Goal: Task Accomplishment & Management: Use online tool/utility

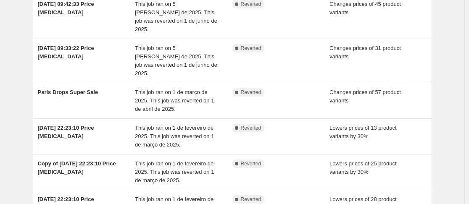
scroll to position [312, 0]
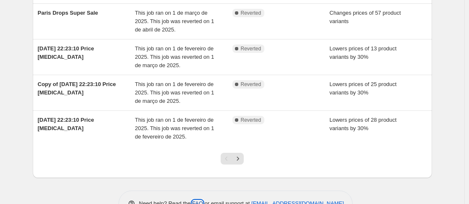
click at [201, 200] on link "FAQ" at bounding box center [197, 203] width 11 height 6
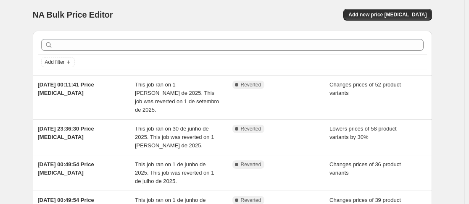
scroll to position [0, 0]
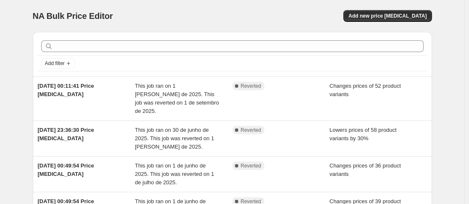
click at [407, 27] on div "NA Bulk Price Editor. This page is ready NA Bulk Price Editor Add new price [ME…" at bounding box center [232, 16] width 399 height 32
click at [404, 21] on button "Add new price [MEDICAL_DATA]" at bounding box center [387, 16] width 88 height 12
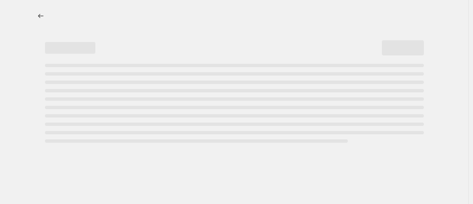
select select "percentage"
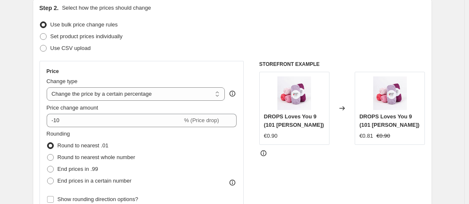
scroll to position [110, 0]
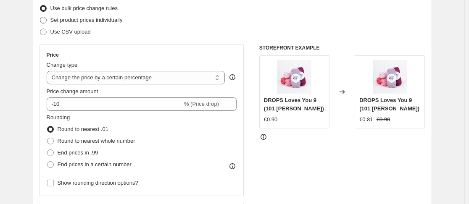
click at [110, 19] on span "Set product prices individually" at bounding box center [86, 20] width 72 height 6
click at [40, 17] on input "Set product prices individually" at bounding box center [40, 17] width 0 height 0
radio input "true"
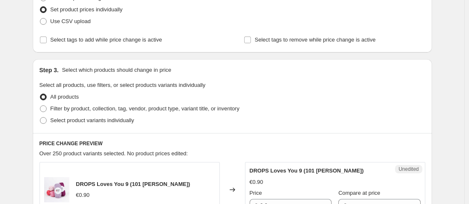
scroll to position [103, 0]
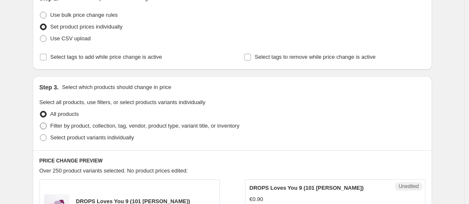
click at [123, 127] on span "Filter by product, collection, tag, vendor, product type, variant title, or inv…" at bounding box center [144, 126] width 189 height 6
click at [40, 123] on input "Filter by product, collection, tag, vendor, product type, variant title, or inv…" at bounding box center [40, 123] width 0 height 0
radio input "true"
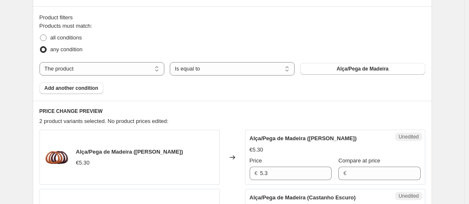
scroll to position [254, 0]
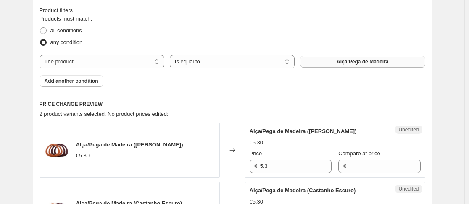
click at [393, 66] on button "Alça/Pega de Madeira" at bounding box center [362, 62] width 125 height 12
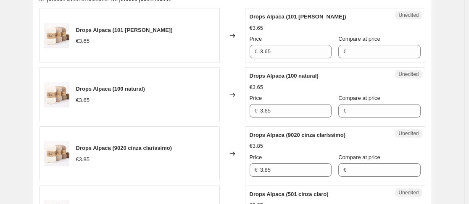
scroll to position [365, 0]
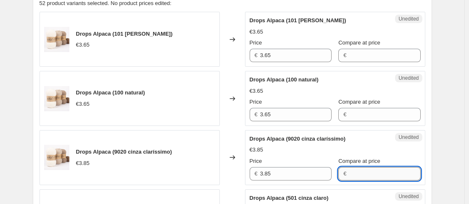
click at [359, 180] on input "Compare at price" at bounding box center [384, 173] width 71 height 13
type input "2.7"
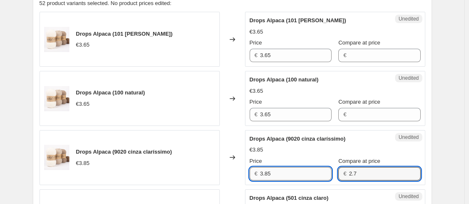
click at [310, 178] on input "3.85" at bounding box center [295, 173] width 71 height 13
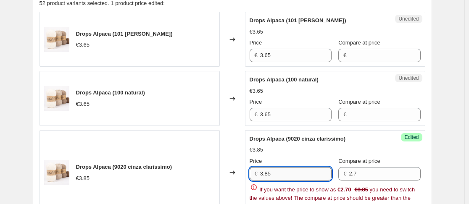
click at [310, 178] on input "3.85" at bounding box center [295, 173] width 71 height 13
type input "2.7"
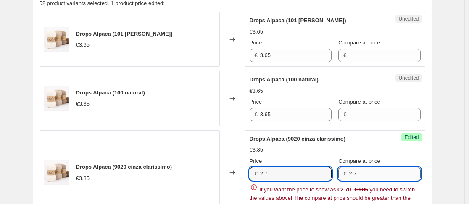
click at [367, 176] on input "2.7" at bounding box center [384, 173] width 71 height 13
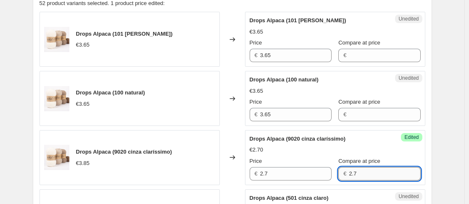
click at [367, 176] on input "2.7" at bounding box center [384, 173] width 71 height 13
type input "3.85"
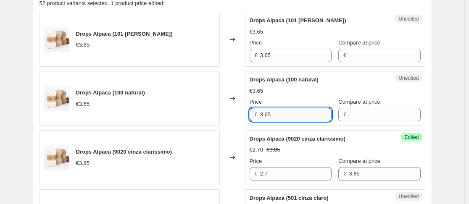
click at [285, 112] on input "3.65" at bounding box center [295, 114] width 71 height 13
type input "2.55"
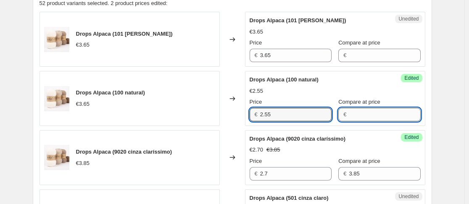
click at [353, 111] on input "Compare at price" at bounding box center [384, 114] width 71 height 13
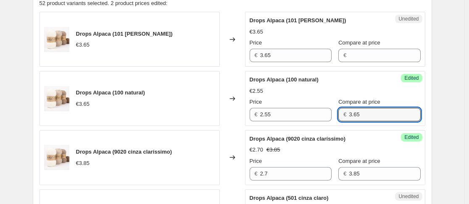
type input "3.65"
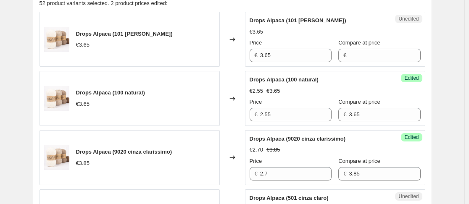
click at [344, 105] on span "Compare at price" at bounding box center [359, 102] width 42 height 6
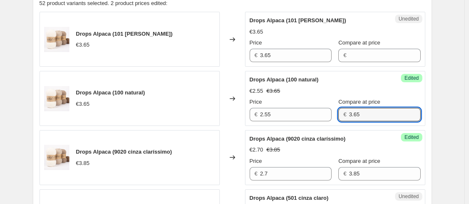
click at [349, 108] on input "3.65" at bounding box center [384, 114] width 71 height 13
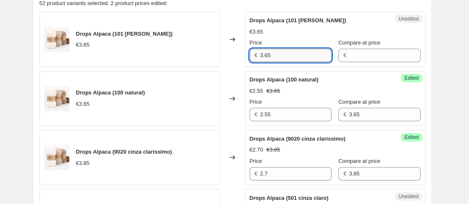
click at [295, 50] on input "3.65" at bounding box center [295, 55] width 71 height 13
type input "2.55"
click at [338, 50] on div "€" at bounding box center [379, 55] width 82 height 13
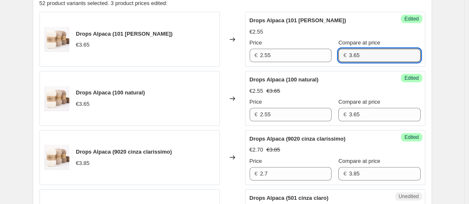
type input "3.65"
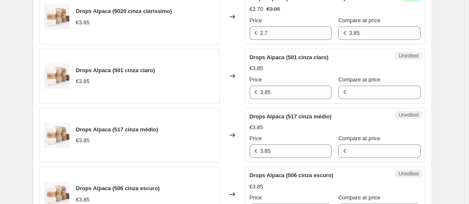
scroll to position [503, 0]
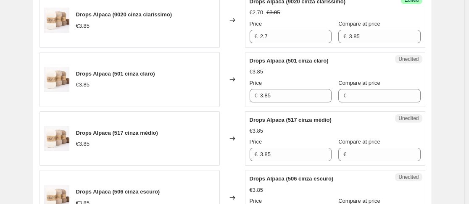
click at [363, 87] on label "Compare at price" at bounding box center [359, 83] width 42 height 8
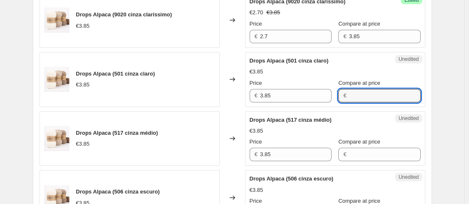
click at [363, 89] on input "Compare at price" at bounding box center [384, 95] width 71 height 13
click at [363, 87] on div "Compare at price €" at bounding box center [379, 91] width 82 height 24
click at [360, 96] on input "Compare at price" at bounding box center [384, 95] width 71 height 13
type input "3.85"
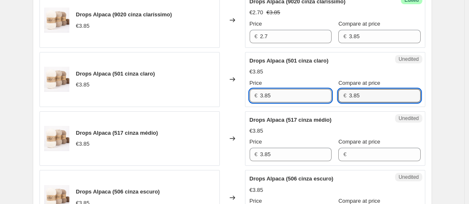
click at [305, 100] on input "3.85" at bounding box center [295, 95] width 71 height 13
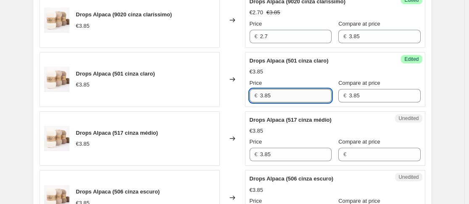
click at [305, 100] on input "3.85" at bounding box center [295, 95] width 71 height 13
type input "2.7"
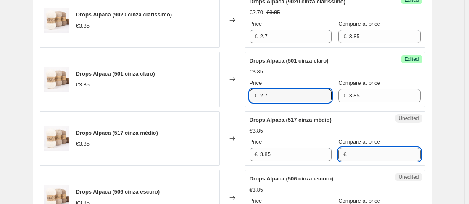
click at [363, 157] on input "Compare at price" at bounding box center [384, 154] width 71 height 13
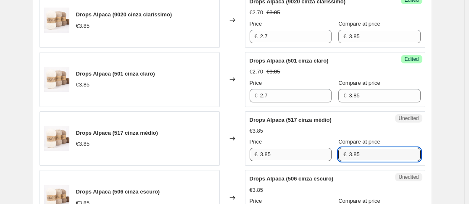
type input "3.85"
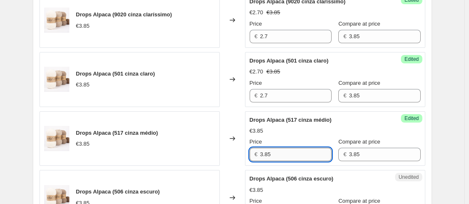
click at [288, 152] on input "3.85" at bounding box center [295, 154] width 71 height 13
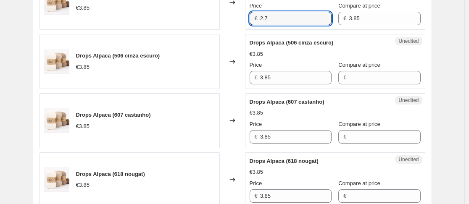
scroll to position [661, 0]
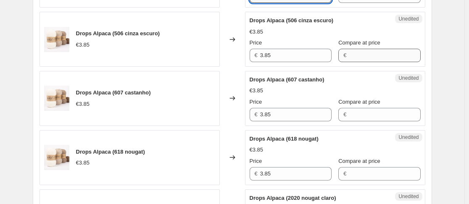
type input "2.7"
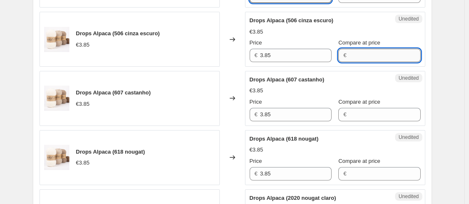
click at [366, 55] on input "Compare at price" at bounding box center [384, 55] width 71 height 13
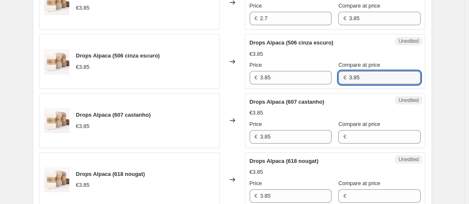
scroll to position [631, 0]
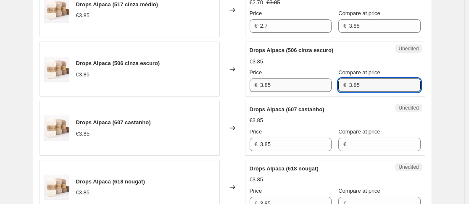
type input "3.85"
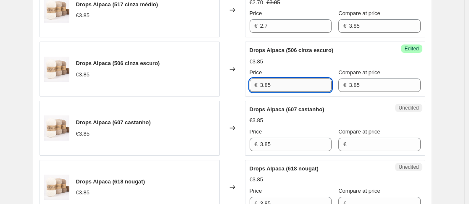
click at [297, 81] on input "3.85" at bounding box center [295, 85] width 71 height 13
type input "2.7"
click at [321, 68] on div "Drops Alpaca (506 cinza escuro) €3.85 Price € 2.7 Compare at price € 3.85" at bounding box center [334, 69] width 171 height 46
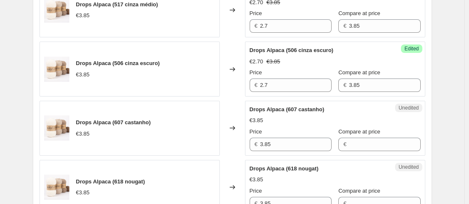
scroll to position [672, 0]
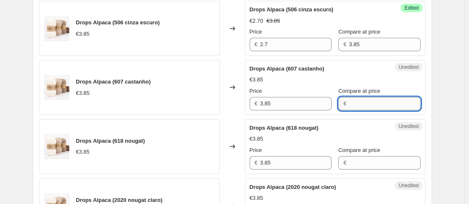
click at [371, 110] on input "Compare at price" at bounding box center [384, 103] width 71 height 13
type input "3.85"
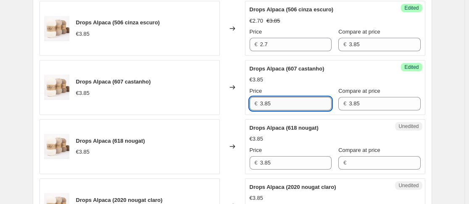
click at [318, 103] on input "3.85" at bounding box center [295, 103] width 71 height 13
type input "2.7"
click at [363, 170] on div "Unedited Drops Alpaca (618 nougat) €3.85 Price € 3.85 Compare at price €" at bounding box center [335, 146] width 180 height 55
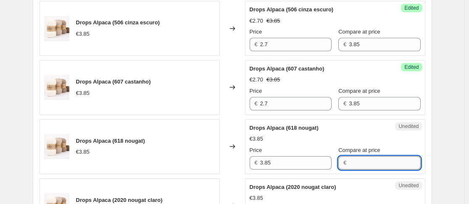
click at [349, 163] on input "Compare at price" at bounding box center [384, 162] width 71 height 13
type input "3.85"
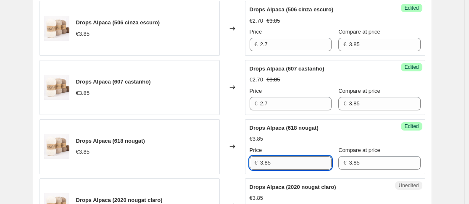
click at [263, 158] on input "3.85" at bounding box center [295, 162] width 71 height 13
drag, startPoint x: 263, startPoint y: 158, endPoint x: 273, endPoint y: 161, distance: 9.8
click at [273, 161] on input "3.85" at bounding box center [295, 162] width 71 height 13
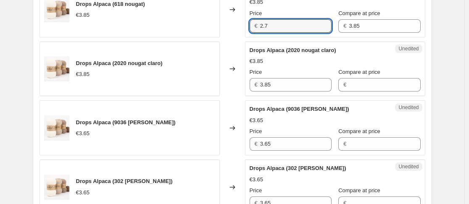
scroll to position [805, 0]
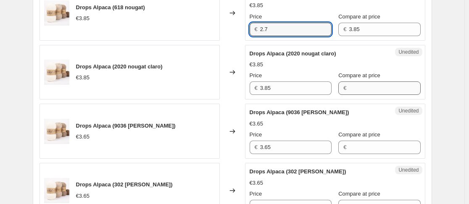
type input "2.7"
click at [363, 94] on input "Compare at price" at bounding box center [384, 87] width 71 height 13
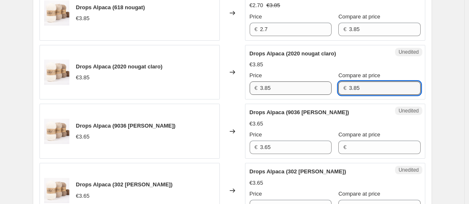
type input "3.85"
click at [290, 84] on input "3.85" at bounding box center [295, 87] width 71 height 13
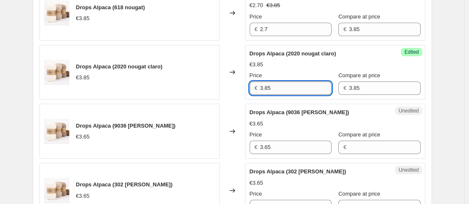
click at [290, 84] on input "3.85" at bounding box center [295, 87] width 71 height 13
type input "2.7"
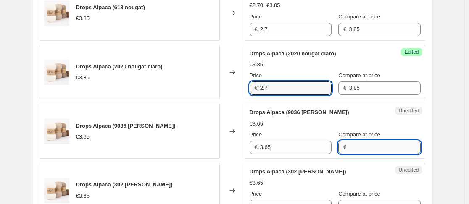
click at [349, 146] on input "Compare at price" at bounding box center [384, 147] width 71 height 13
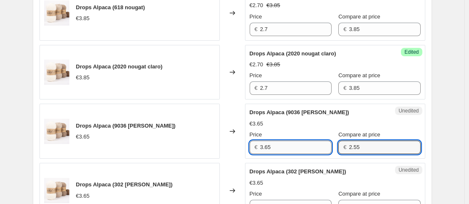
click at [287, 148] on input "3.65" at bounding box center [295, 147] width 71 height 13
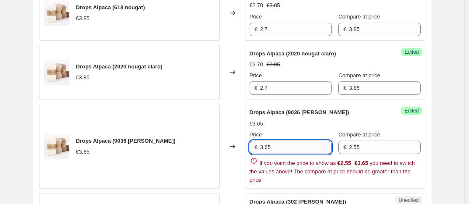
click at [287, 148] on input "3.65" at bounding box center [295, 147] width 71 height 13
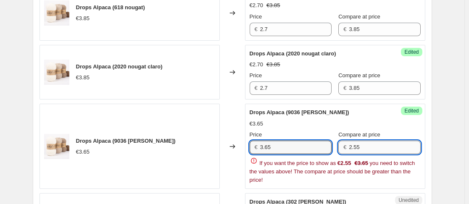
click at [361, 147] on input "2.55" at bounding box center [384, 147] width 71 height 13
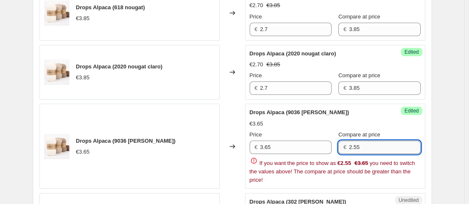
click at [361, 147] on input "2.55" at bounding box center [384, 147] width 71 height 13
type input "3.65"
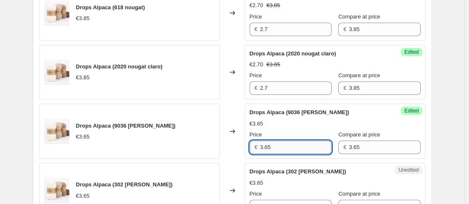
click at [304, 146] on input "3.65" at bounding box center [295, 147] width 71 height 13
type input "3"
type input "2.55"
click at [432, 130] on div "PRICE CHANGE PREVIEW 52 product variants selected. 10 product prices edited: Dr…" at bounding box center [232, 159] width 399 height 1232
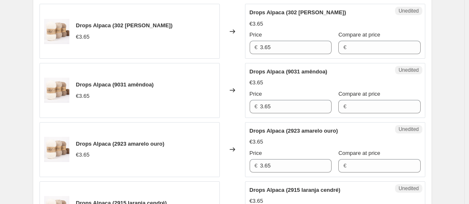
scroll to position [975, 0]
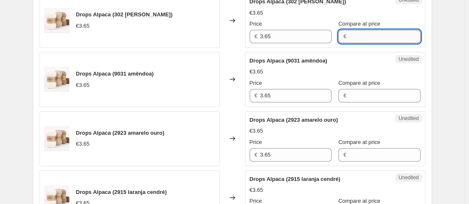
click at [365, 34] on input "Compare at price" at bounding box center [384, 36] width 71 height 13
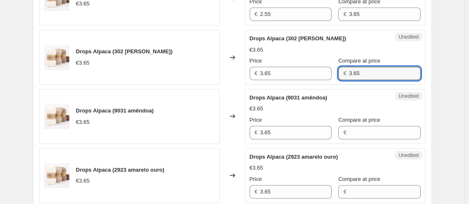
scroll to position [935, 0]
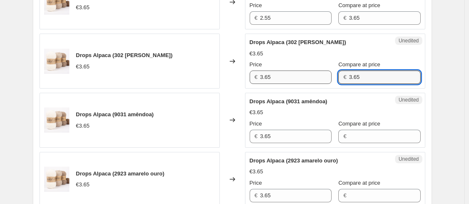
type input "3.65"
click at [285, 72] on input "3.65" at bounding box center [295, 77] width 71 height 13
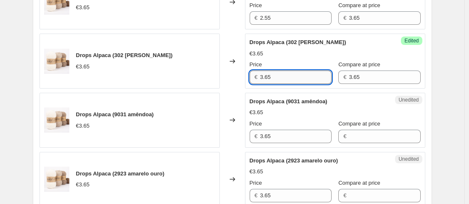
click at [285, 72] on input "3.65" at bounding box center [295, 77] width 71 height 13
type input "2.55"
click at [372, 139] on input "Compare at price" at bounding box center [384, 136] width 71 height 13
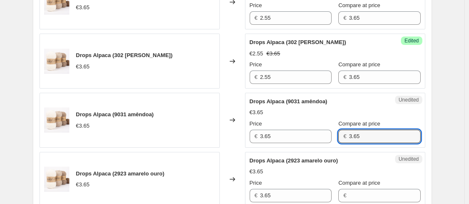
type input "3.65"
click at [326, 139] on div "Price € 3.65 Compare at price € 3.65" at bounding box center [334, 132] width 171 height 24
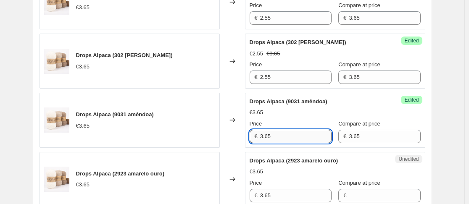
click at [303, 141] on input "3.65" at bounding box center [295, 136] width 71 height 13
type input "2.55"
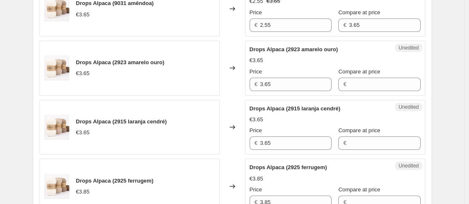
scroll to position [1049, 0]
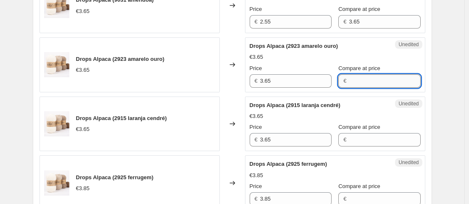
click at [381, 79] on input "Compare at price" at bounding box center [384, 80] width 71 height 13
type input "3.65"
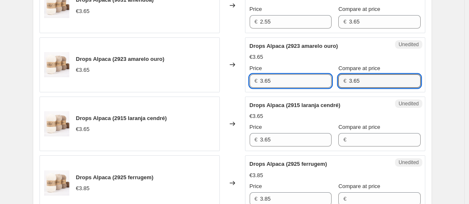
click at [272, 82] on input "3.65" at bounding box center [295, 80] width 71 height 13
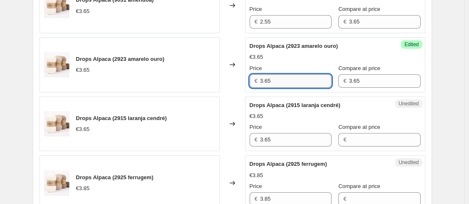
click at [272, 82] on input "3.65" at bounding box center [295, 80] width 71 height 13
type input "2.55"
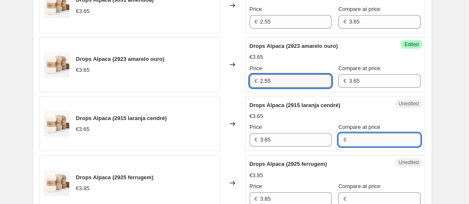
click at [363, 142] on input "Compare at price" at bounding box center [384, 139] width 71 height 13
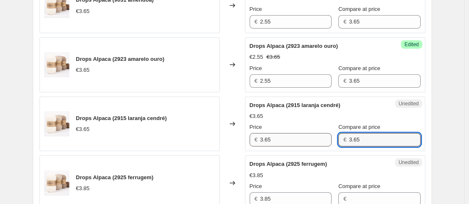
type input "3.65"
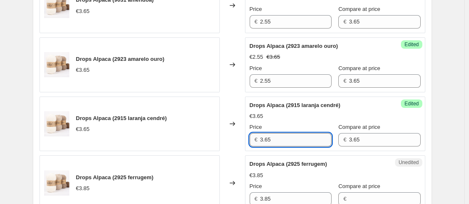
click at [304, 143] on input "3.65" at bounding box center [295, 139] width 71 height 13
type input "2.55"
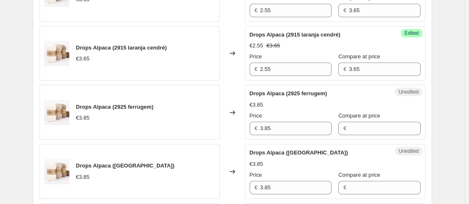
scroll to position [1127, 0]
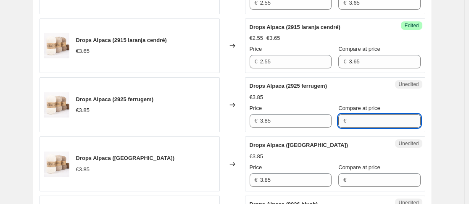
click at [349, 123] on input "Compare at price" at bounding box center [384, 120] width 71 height 13
type input "3.85"
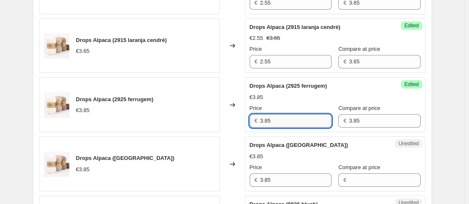
click at [308, 118] on input "3.85" at bounding box center [295, 120] width 71 height 13
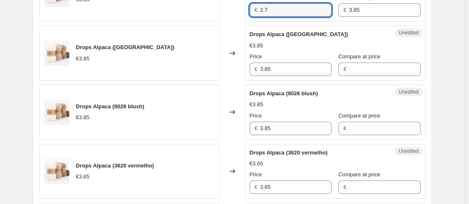
scroll to position [1242, 0]
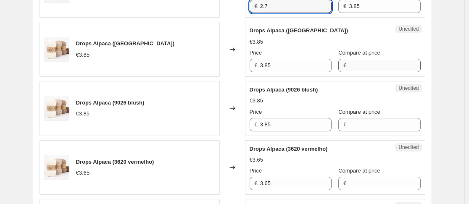
type input "2.7"
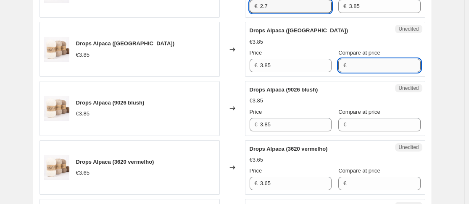
click at [349, 67] on input "Compare at price" at bounding box center [384, 65] width 71 height 13
type input "3.85"
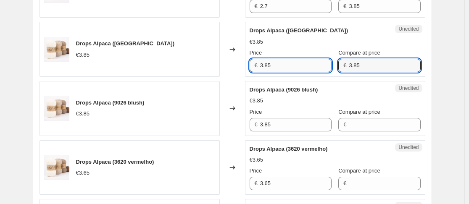
click at [299, 63] on input "3.85" at bounding box center [295, 65] width 71 height 13
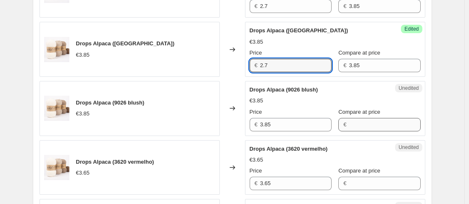
type input "2.7"
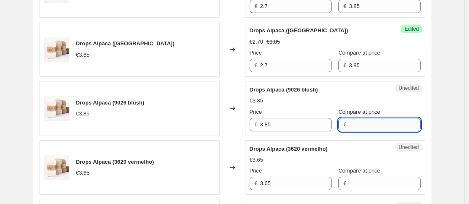
click at [358, 125] on input "Compare at price" at bounding box center [384, 124] width 71 height 13
type input "3.85"
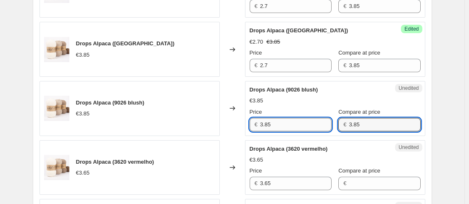
click at [293, 119] on input "3.85" at bounding box center [295, 124] width 71 height 13
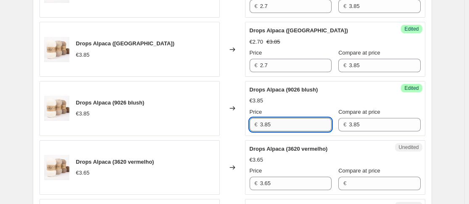
click at [293, 119] on input "3.85" at bounding box center [295, 124] width 71 height 13
type input "3"
type input "2.7"
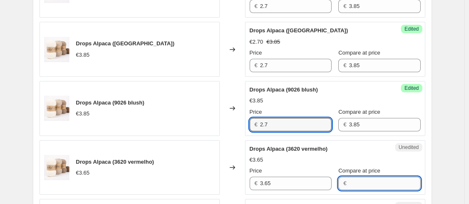
click at [373, 183] on input "Compare at price" at bounding box center [384, 183] width 71 height 13
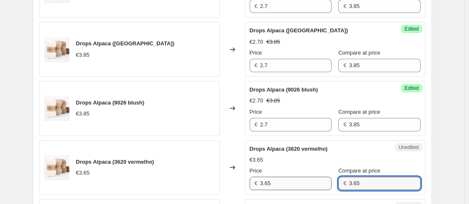
type input "3.65"
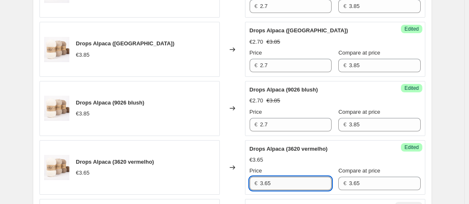
click at [299, 190] on input "3.65" at bounding box center [295, 183] width 71 height 13
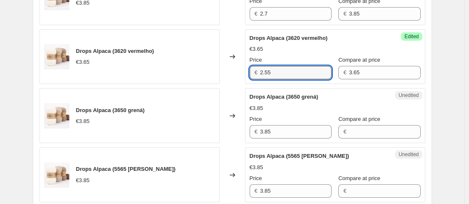
scroll to position [1375, 0]
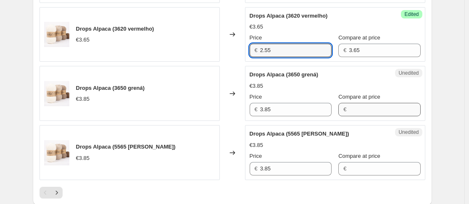
type input "2.55"
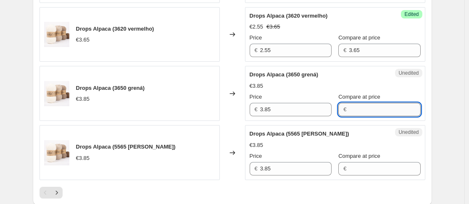
click at [375, 106] on input "Compare at price" at bounding box center [384, 109] width 71 height 13
type input "3.85"
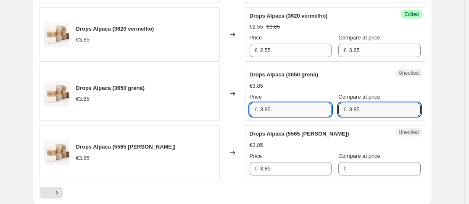
click at [305, 108] on input "3.85" at bounding box center [295, 109] width 71 height 13
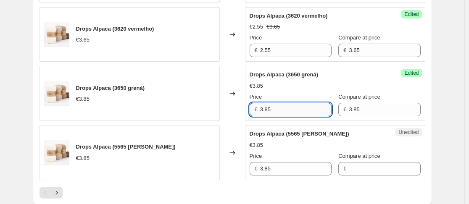
click at [305, 108] on input "3.85" at bounding box center [295, 109] width 71 height 13
type input "2.7"
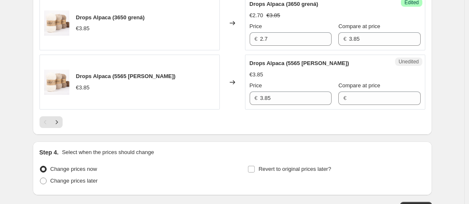
scroll to position [1457, 0]
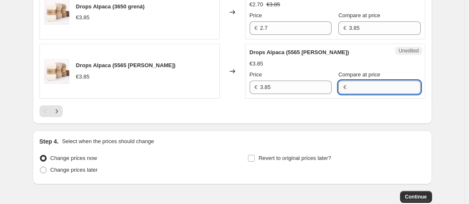
click at [374, 91] on input "Compare at price" at bounding box center [384, 87] width 71 height 13
type input "3.85"
click at [306, 88] on input "3.85" at bounding box center [295, 87] width 71 height 13
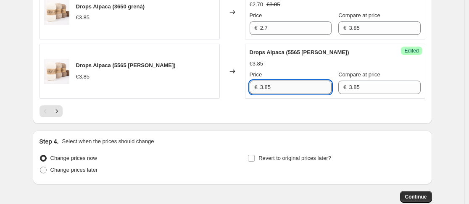
click at [306, 88] on input "3.85" at bounding box center [295, 87] width 71 height 13
type input "2.7"
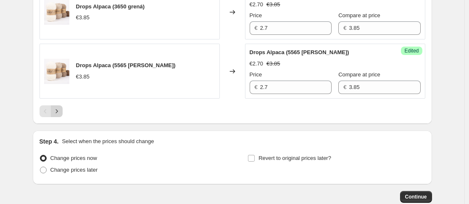
click at [60, 113] on icon "Next" at bounding box center [56, 111] width 8 height 8
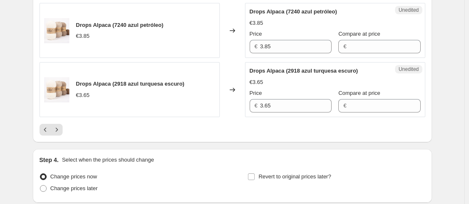
scroll to position [1434, 0]
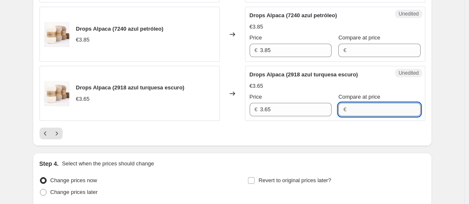
click at [377, 111] on input "Compare at price" at bounding box center [384, 109] width 71 height 13
type input "3.65"
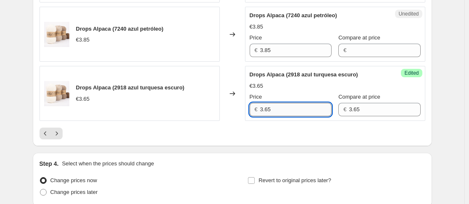
click at [301, 105] on input "3.65" at bounding box center [295, 109] width 71 height 13
type input "2.55"
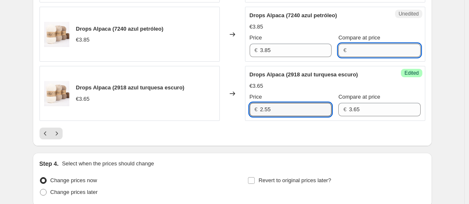
click at [354, 53] on input "Compare at price" at bounding box center [384, 50] width 71 height 13
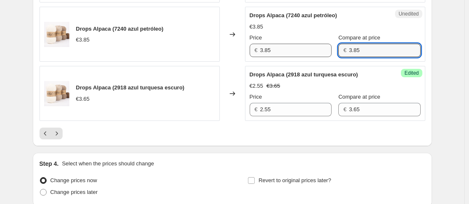
type input "3.85"
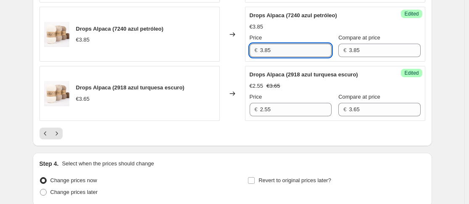
click at [312, 52] on input "3.85" at bounding box center [295, 50] width 71 height 13
type input "2.7"
click at [325, 43] on div "Price € 2.7" at bounding box center [290, 46] width 82 height 24
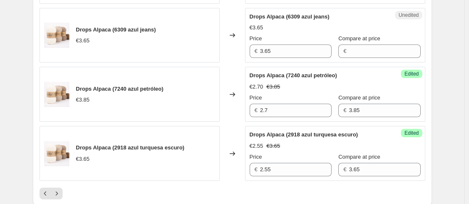
scroll to position [1319, 0]
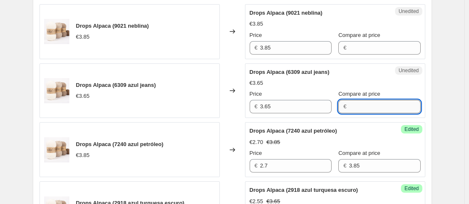
click at [349, 108] on input "Compare at price" at bounding box center [384, 106] width 71 height 13
type input "3.65"
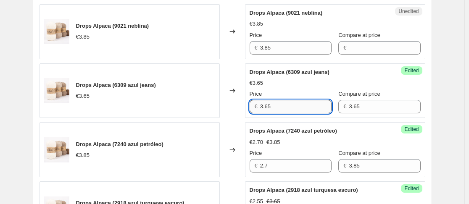
click at [307, 109] on input "3.65" at bounding box center [295, 106] width 71 height 13
type input "2.55"
click at [351, 50] on input "Compare at price" at bounding box center [384, 47] width 71 height 13
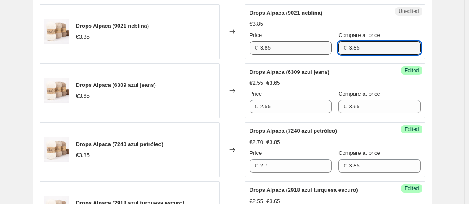
type input "3.85"
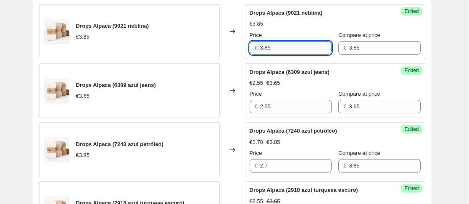
click at [316, 51] on input "3.85" at bounding box center [295, 47] width 71 height 13
type input "2.7"
click at [318, 29] on div "Drops Alpaca (9021 neblina) €3.85 Price € 2.7 Compare at price € 3.85" at bounding box center [334, 32] width 171 height 46
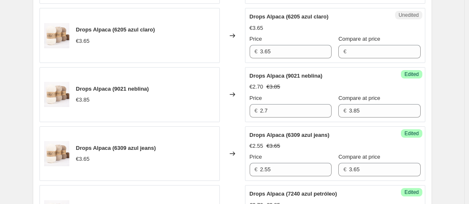
scroll to position [1249, 0]
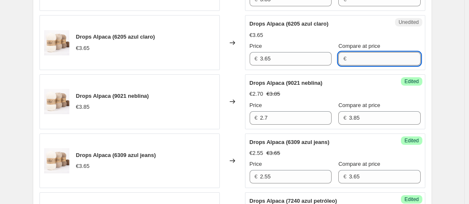
click at [377, 56] on input "Compare at price" at bounding box center [384, 58] width 71 height 13
type input "3.65"
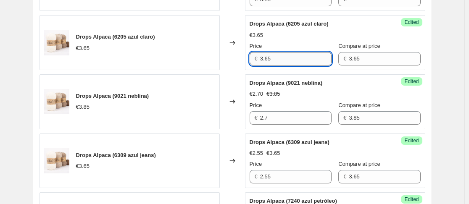
click at [310, 54] on input "3.65" at bounding box center [295, 58] width 71 height 13
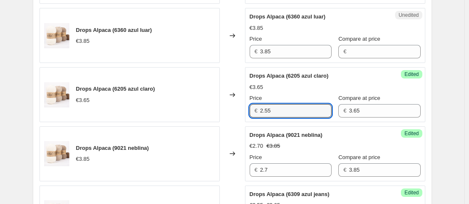
scroll to position [1182, 0]
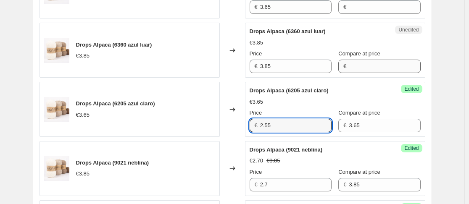
type input "2.55"
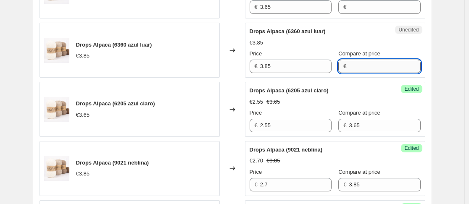
click at [384, 61] on input "Compare at price" at bounding box center [384, 66] width 71 height 13
type input "3.85"
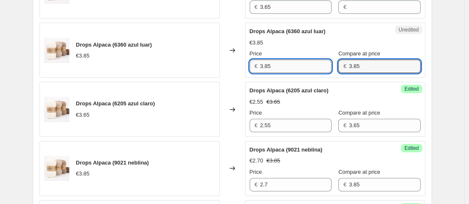
click at [316, 66] on input "3.85" at bounding box center [295, 66] width 71 height 13
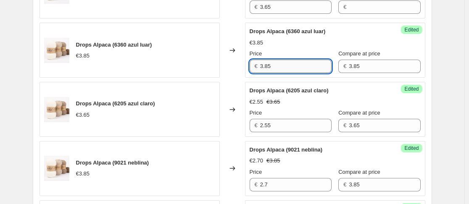
click at [316, 66] on input "3.85" at bounding box center [295, 66] width 71 height 13
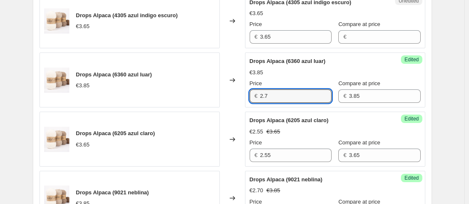
scroll to position [1134, 0]
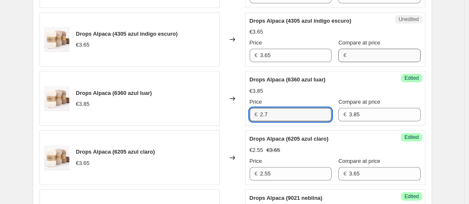
type input "2.7"
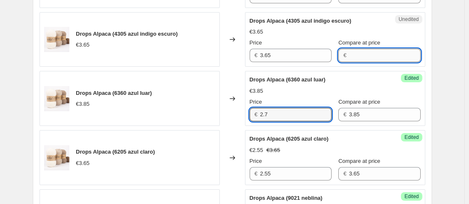
click at [350, 55] on input "Compare at price" at bounding box center [384, 55] width 71 height 13
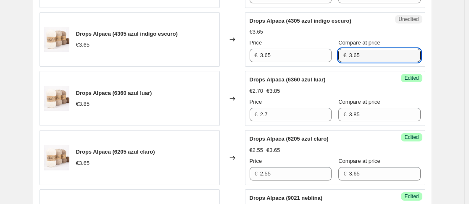
type input "3.65"
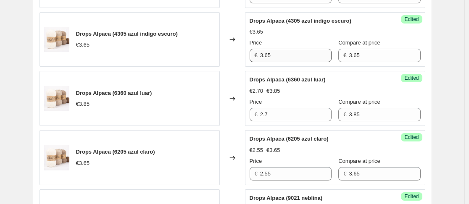
drag, startPoint x: 304, startPoint y: 47, endPoint x: 304, endPoint y: 52, distance: 4.6
click at [304, 52] on div "Price € 3.65" at bounding box center [290, 51] width 82 height 24
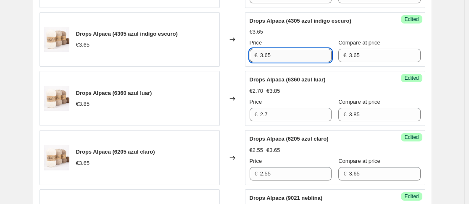
click at [304, 52] on input "3.65" at bounding box center [295, 55] width 71 height 13
type input "2.55"
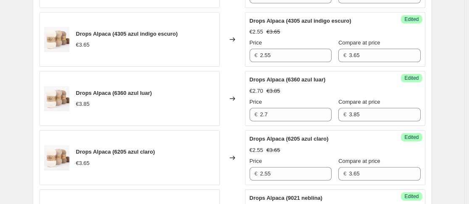
click at [412, 59] on div "Success Edited Drops Alpaca (4305 azul indigo escuro) €2.55 €3.65 Price € 2.55 …" at bounding box center [335, 39] width 180 height 55
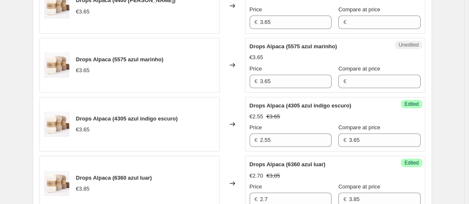
scroll to position [1041, 0]
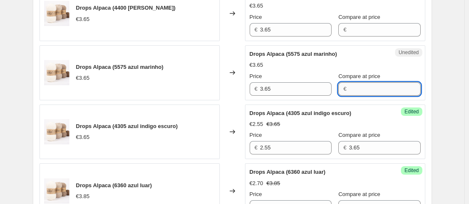
click at [373, 82] on input "Compare at price" at bounding box center [384, 88] width 71 height 13
type input "3.65"
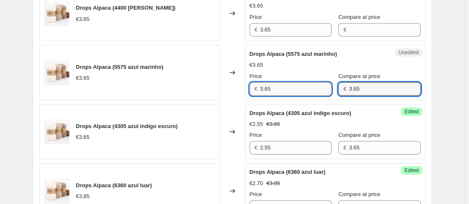
click at [313, 87] on input "3.65" at bounding box center [295, 88] width 71 height 13
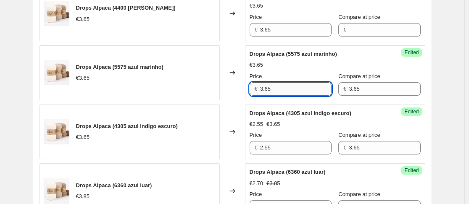
click at [313, 87] on input "3.65" at bounding box center [295, 88] width 71 height 13
type input "2.55"
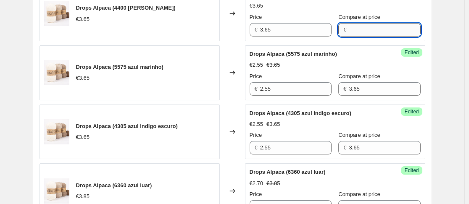
click at [350, 31] on input "Compare at price" at bounding box center [384, 29] width 71 height 13
type input "3.65"
click at [308, 31] on input "3.65" at bounding box center [295, 29] width 71 height 13
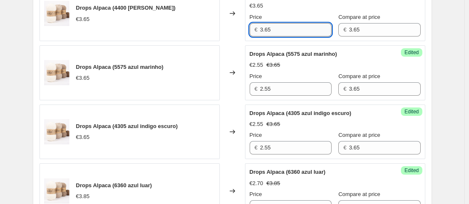
click at [308, 31] on input "3.65" at bounding box center [295, 29] width 71 height 13
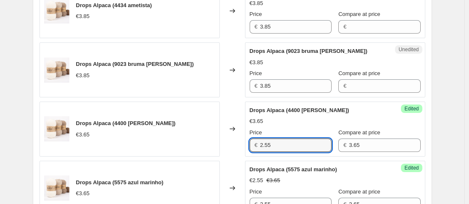
scroll to position [930, 0]
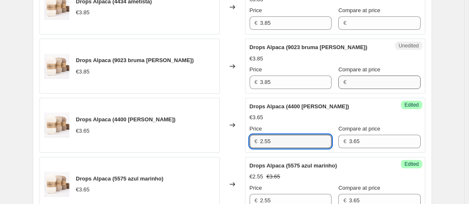
type input "2.55"
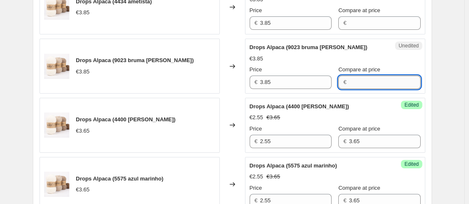
click at [375, 86] on input "Compare at price" at bounding box center [384, 82] width 71 height 13
type input "3.85"
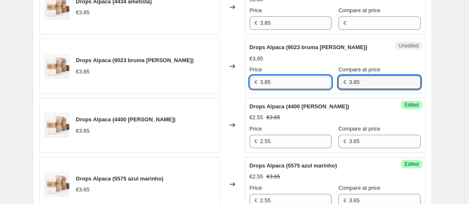
click at [297, 84] on input "3.85" at bounding box center [295, 82] width 71 height 13
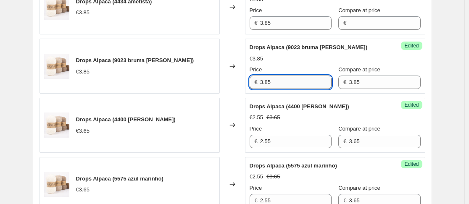
click at [297, 84] on input "3.85" at bounding box center [295, 82] width 71 height 13
type input "2.7"
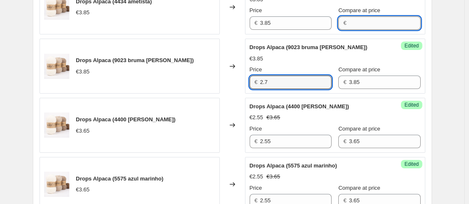
click at [353, 17] on input "Compare at price" at bounding box center [384, 22] width 71 height 13
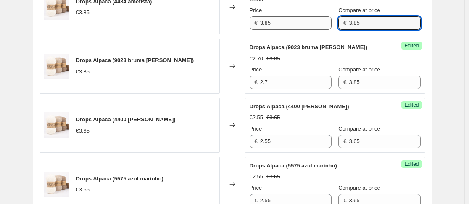
type input "3.85"
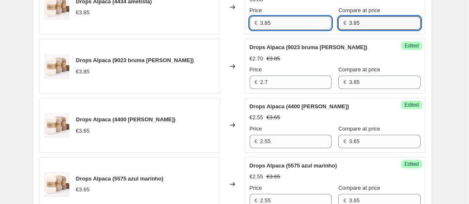
click at [304, 24] on input "3.85" at bounding box center [295, 22] width 71 height 13
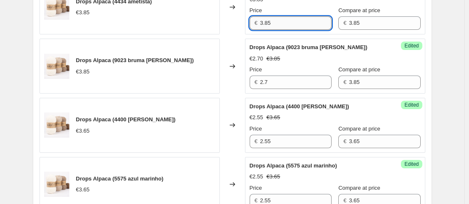
click at [304, 24] on input "3.85" at bounding box center [295, 22] width 71 height 13
type input "2.7"
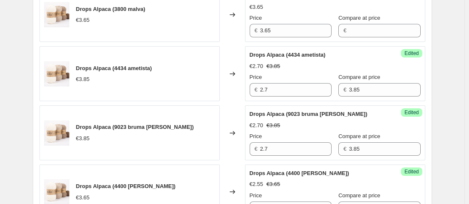
scroll to position [848, 0]
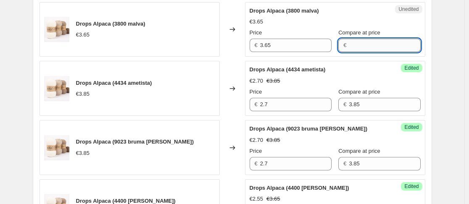
click at [377, 45] on input "Compare at price" at bounding box center [384, 45] width 71 height 13
type input "3.65"
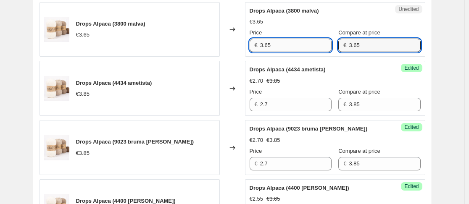
click at [312, 47] on input "3.65" at bounding box center [295, 45] width 71 height 13
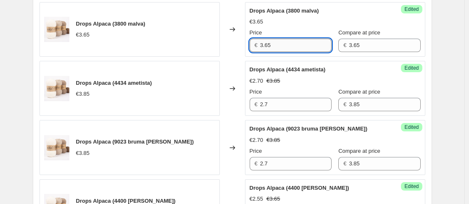
click at [312, 47] on input "3.65" at bounding box center [295, 45] width 71 height 13
type input "2.55"
click at [437, 105] on div "Create new price change job. This page is ready Create new price change job Dra…" at bounding box center [232, 7] width 419 height 1711
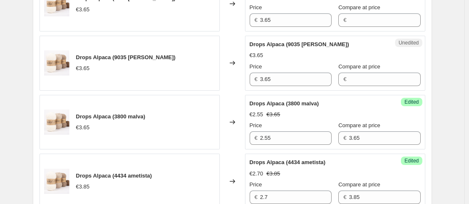
scroll to position [752, 0]
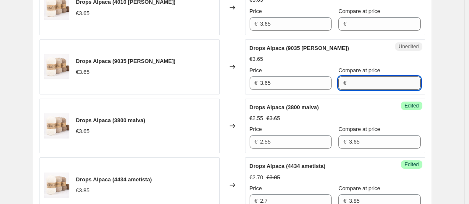
click at [368, 79] on input "Compare at price" at bounding box center [384, 82] width 71 height 13
type input "3.65"
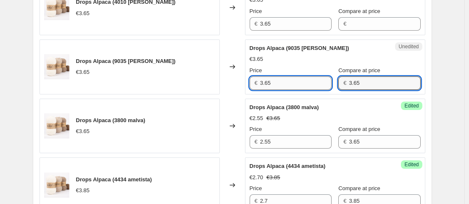
click at [309, 84] on input "3.65" at bounding box center [295, 82] width 71 height 13
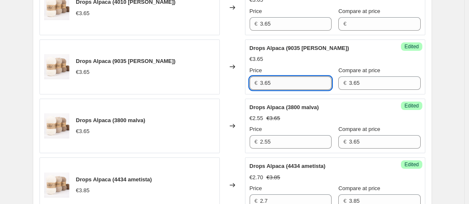
click at [309, 84] on input "3.65" at bounding box center [295, 82] width 71 height 13
type input "2.55"
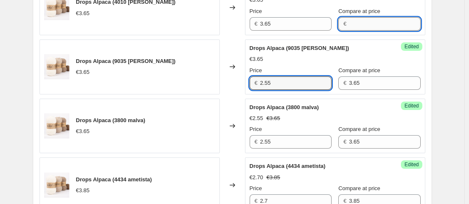
click at [362, 20] on input "Compare at price" at bounding box center [384, 23] width 71 height 13
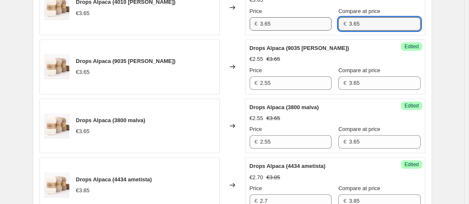
type input "3.65"
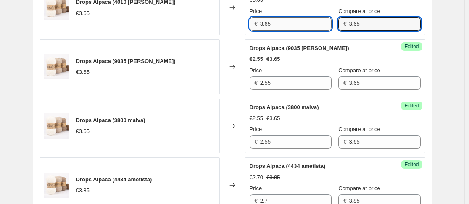
click at [305, 20] on input "3.65" at bounding box center [295, 23] width 71 height 13
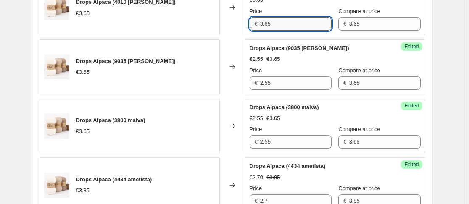
click at [305, 20] on input "3.65" at bounding box center [295, 23] width 71 height 13
type input "2.55"
click at [417, 45] on span "Edited" at bounding box center [411, 46] width 14 height 7
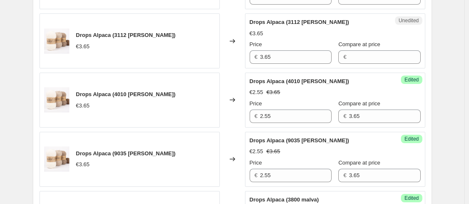
scroll to position [611, 0]
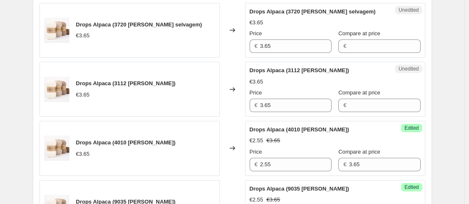
click at [352, 115] on div "Unedited Drops Alpaca (3112 rosa ternura) €3.65 Price € 3.65 Compare at price €" at bounding box center [335, 89] width 180 height 55
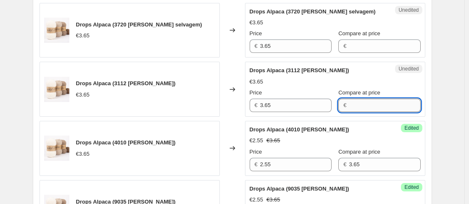
click at [350, 108] on input "Compare at price" at bounding box center [384, 105] width 71 height 13
type input "3.65"
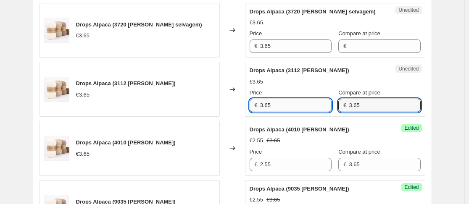
click at [315, 108] on input "3.65" at bounding box center [295, 105] width 71 height 13
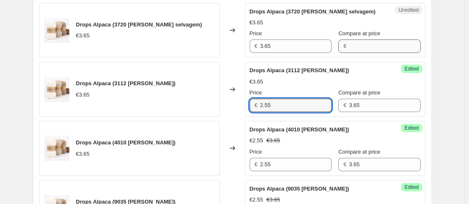
type input "2.55"
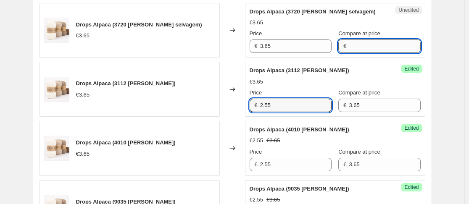
click at [365, 46] on input "Compare at price" at bounding box center [384, 45] width 71 height 13
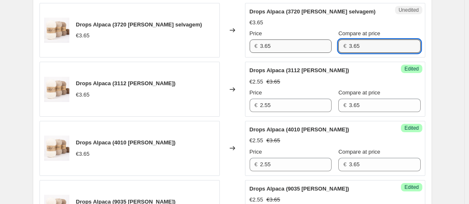
type input "3.65"
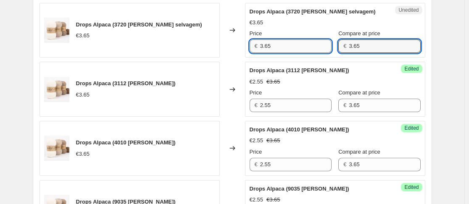
click at [317, 48] on input "3.65" at bounding box center [295, 45] width 71 height 13
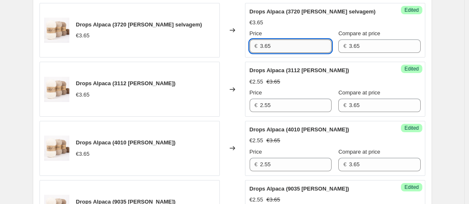
click at [317, 48] on input "3.65" at bounding box center [295, 45] width 71 height 13
type input "2.55"
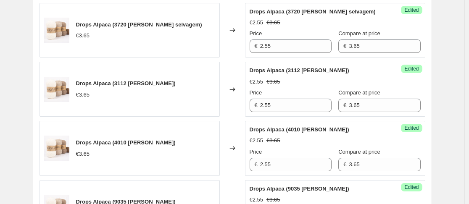
click at [425, 73] on div "Success Edited Drops Alpaca (3112 rosa ternura) €2.55 €3.65 Price € 2.55 Compar…" at bounding box center [335, 89] width 180 height 55
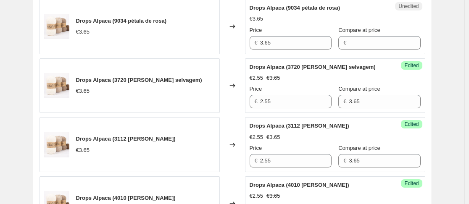
scroll to position [552, 0]
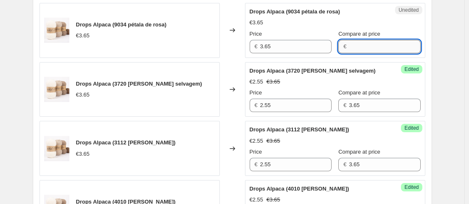
click at [364, 45] on input "Compare at price" at bounding box center [384, 46] width 71 height 13
type input "3.65"
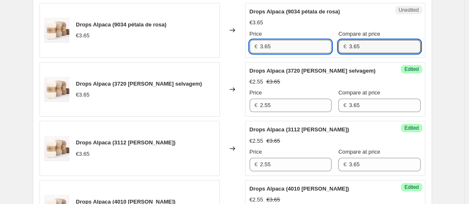
click at [302, 46] on input "3.65" at bounding box center [295, 46] width 71 height 13
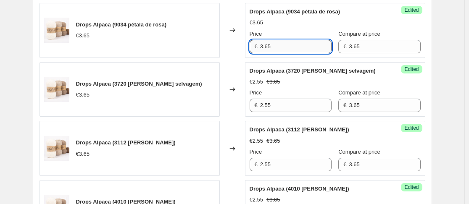
click at [302, 46] on input "3.65" at bounding box center [295, 46] width 71 height 13
type input "2.55"
click at [415, 72] on span "Edited" at bounding box center [411, 69] width 14 height 7
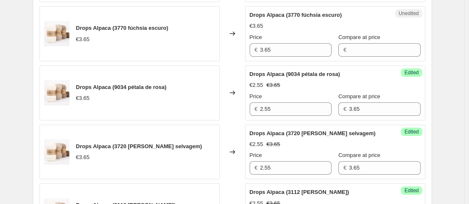
scroll to position [470, 0]
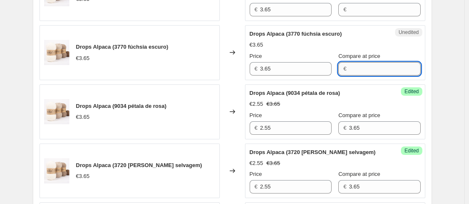
click at [381, 68] on input "Compare at price" at bounding box center [384, 68] width 71 height 13
type input "3.65"
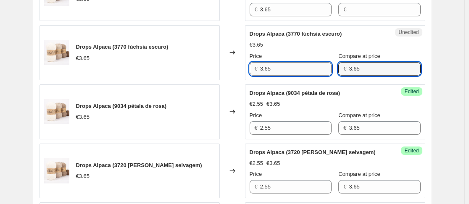
click at [305, 69] on input "3.65" at bounding box center [295, 68] width 71 height 13
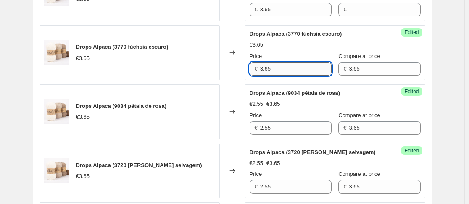
type input "3"
type input "2.55"
click at [357, 10] on input "Compare at price" at bounding box center [384, 9] width 71 height 13
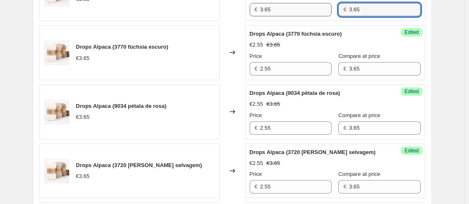
type input "3.65"
click at [309, 15] on input "3.65" at bounding box center [295, 9] width 71 height 13
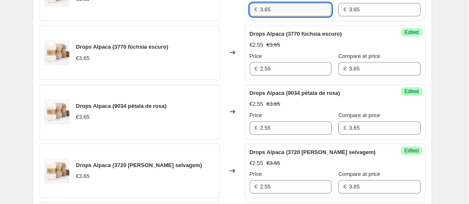
click at [309, 15] on input "3.65" at bounding box center [295, 9] width 71 height 13
type input "2.55"
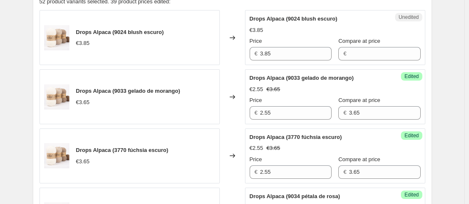
scroll to position [345, 0]
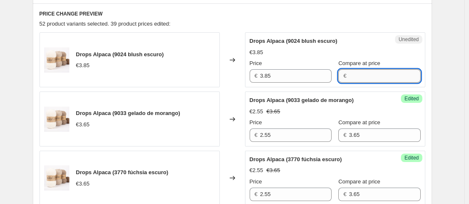
click at [354, 70] on input "Compare at price" at bounding box center [384, 75] width 71 height 13
type input "3.85"
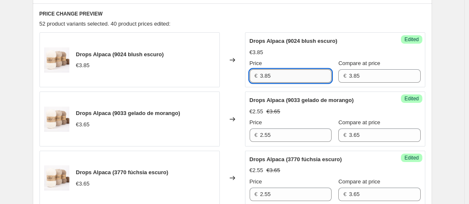
click at [284, 80] on input "3.85" at bounding box center [295, 75] width 71 height 13
type input "2.7"
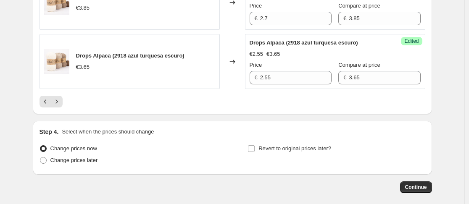
scroll to position [1507, 0]
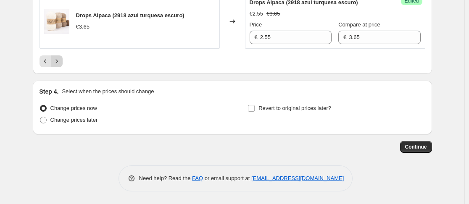
click at [60, 58] on icon "Next" at bounding box center [56, 61] width 8 height 8
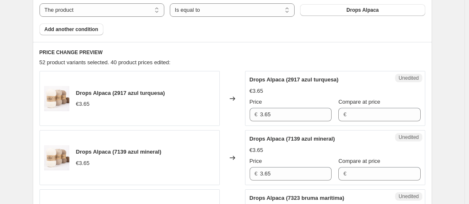
scroll to position [304, 0]
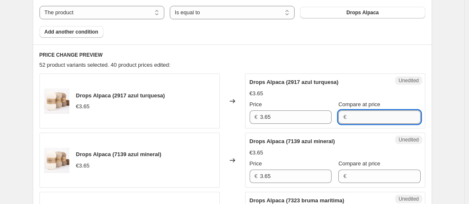
click at [363, 119] on input "Compare at price" at bounding box center [384, 116] width 71 height 13
click at [364, 119] on input "Compare at price" at bounding box center [384, 116] width 71 height 13
type input "3.65"
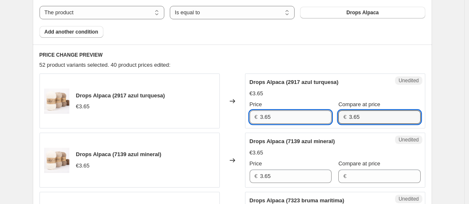
click at [302, 115] on input "3.65" at bounding box center [295, 116] width 71 height 13
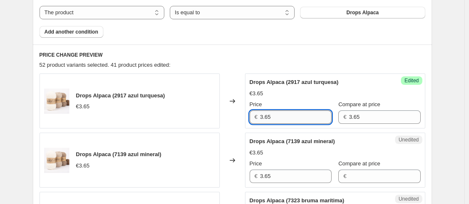
click at [302, 115] on input "3.65" at bounding box center [295, 116] width 71 height 13
type input "2.55"
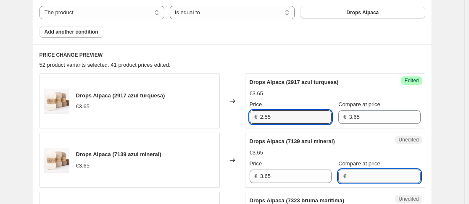
click at [368, 174] on input "Compare at price" at bounding box center [384, 176] width 71 height 13
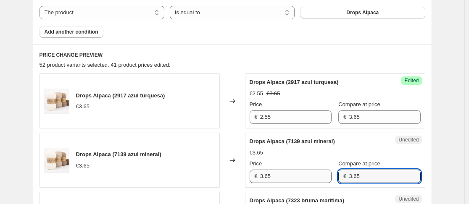
type input "3.65"
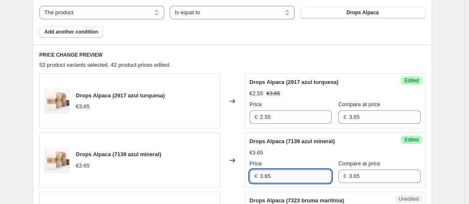
click at [306, 181] on input "3.65" at bounding box center [295, 176] width 71 height 13
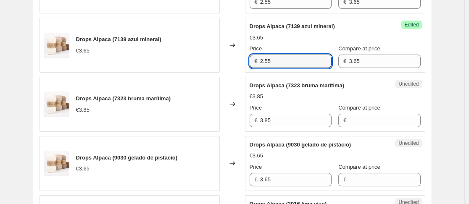
scroll to position [422, 0]
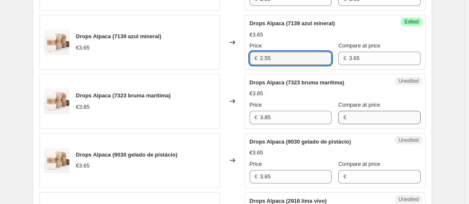
type input "2.55"
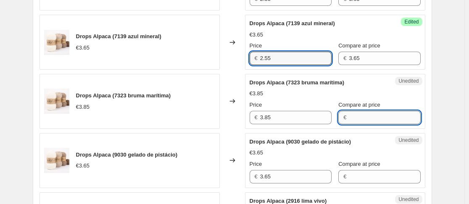
click at [353, 111] on input "Compare at price" at bounding box center [384, 117] width 71 height 13
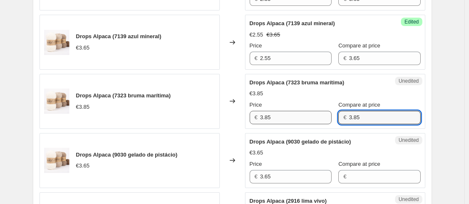
type input "3.85"
click at [311, 118] on input "3.85" at bounding box center [295, 117] width 71 height 13
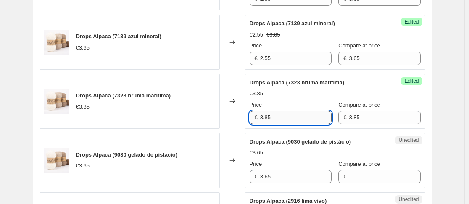
click at [311, 118] on input "3.85" at bounding box center [295, 117] width 71 height 13
type input "2.7"
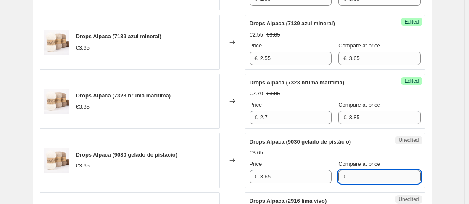
click at [363, 182] on input "Compare at price" at bounding box center [384, 176] width 71 height 13
type input "3.65"
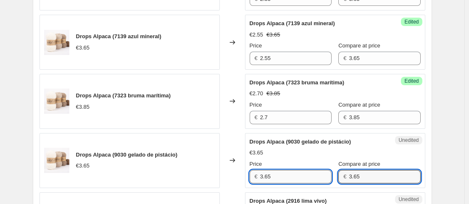
click at [294, 178] on input "3.65" at bounding box center [295, 176] width 71 height 13
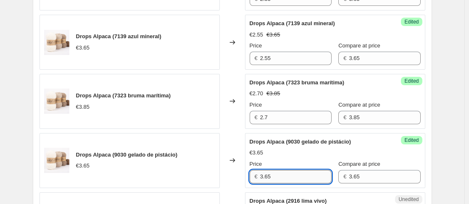
click at [294, 178] on input "3.65" at bounding box center [295, 176] width 71 height 13
type input "2.55"
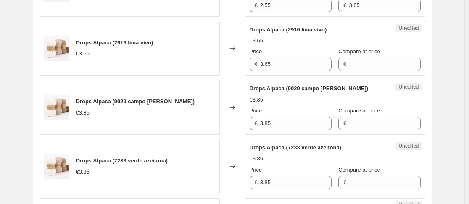
scroll to position [595, 0]
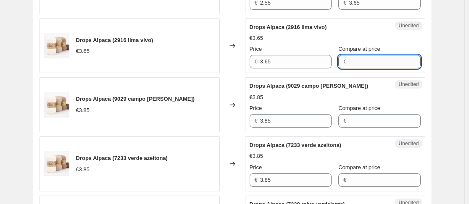
click at [351, 63] on input "Compare at price" at bounding box center [384, 61] width 71 height 13
type input "3.65"
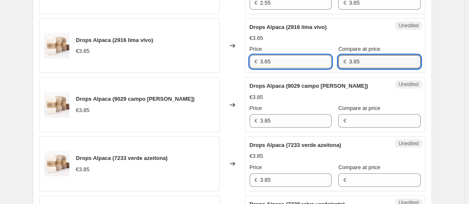
click at [299, 56] on input "3.65" at bounding box center [295, 61] width 71 height 13
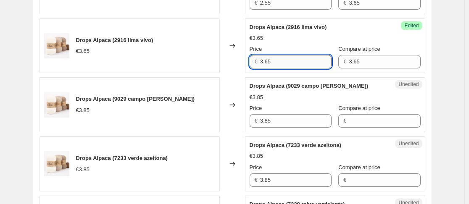
click at [299, 56] on input "3.65" at bounding box center [295, 61] width 71 height 13
type input "2.55"
click at [349, 115] on input "Compare at price" at bounding box center [384, 120] width 71 height 13
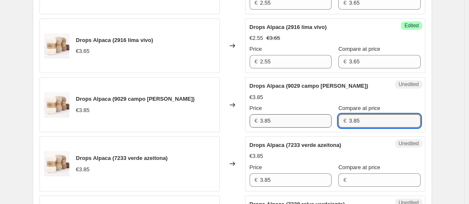
type input "3.85"
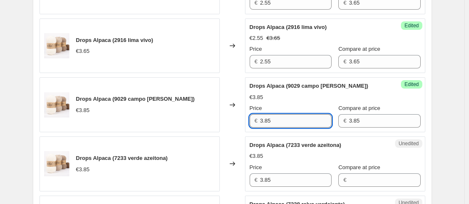
click at [319, 122] on input "3.85" at bounding box center [295, 120] width 71 height 13
type input "2.7"
click at [370, 191] on div "Unedited Drops Alpaca (7233 verde azeitona) €3.85 Price € 3.85 Compare at price…" at bounding box center [335, 163] width 180 height 55
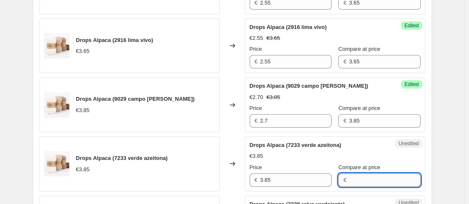
click at [360, 182] on input "Compare at price" at bounding box center [384, 179] width 71 height 13
type input "3.85"
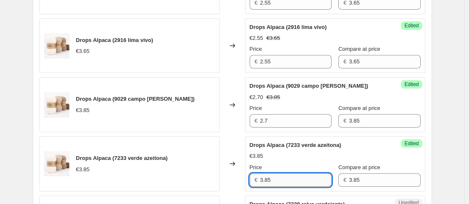
click at [304, 180] on input "3.85" at bounding box center [295, 179] width 71 height 13
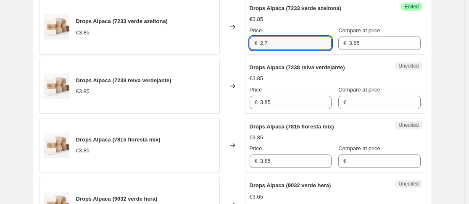
scroll to position [745, 0]
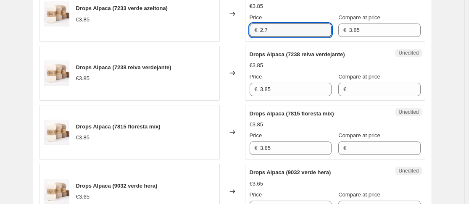
type input "2.7"
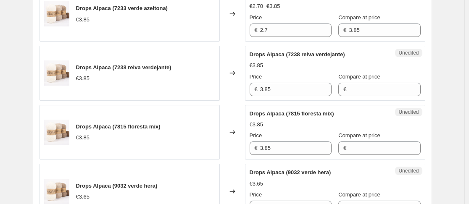
click at [343, 87] on span "€" at bounding box center [344, 89] width 3 height 6
click at [341, 88] on div "€" at bounding box center [379, 89] width 82 height 13
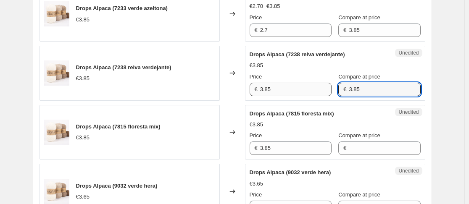
type input "3.85"
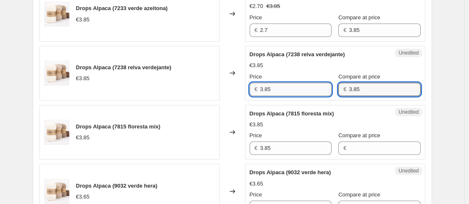
click at [286, 87] on input "3.85" at bounding box center [295, 89] width 71 height 13
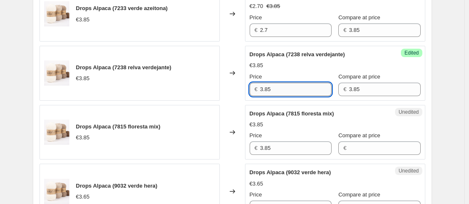
click at [286, 87] on input "3.85" at bounding box center [295, 89] width 71 height 13
type input "2.7"
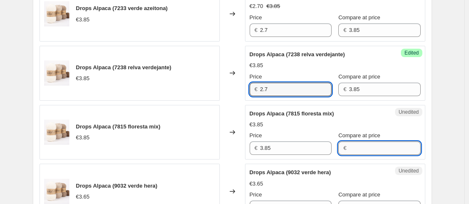
click at [353, 149] on input "Compare at price" at bounding box center [384, 148] width 71 height 13
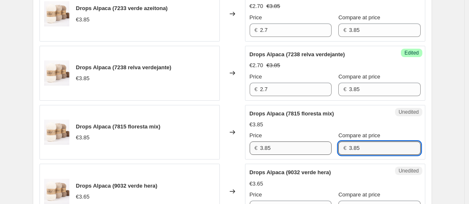
type input "3.85"
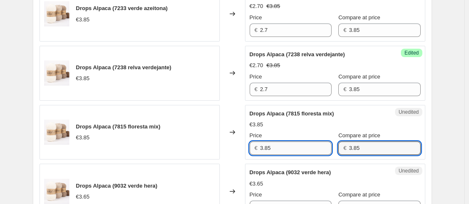
click at [308, 151] on input "3.85" at bounding box center [295, 148] width 71 height 13
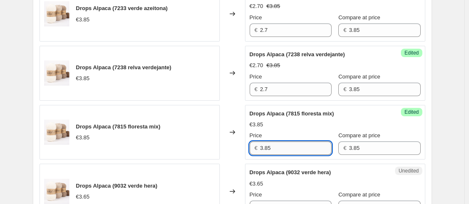
click at [308, 151] on input "3.85" at bounding box center [295, 148] width 71 height 13
type input "2.7"
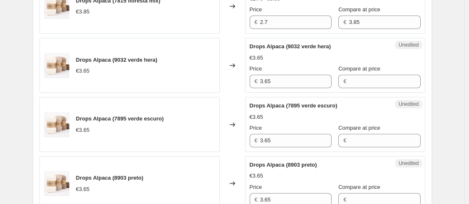
scroll to position [874, 0]
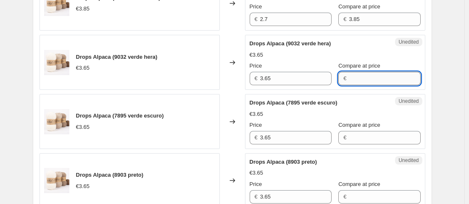
click at [351, 82] on input "Compare at price" at bounding box center [384, 78] width 71 height 13
type input "3.65"
click at [315, 71] on div "Price € 3.65" at bounding box center [290, 74] width 82 height 24
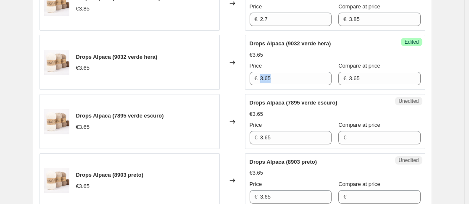
click at [315, 71] on div "Price € 3.65" at bounding box center [290, 74] width 82 height 24
click at [260, 87] on div "Success Edited Drops Alpaca (9032 verde hera) €3.65 Price € 3.65 Compare at pri…" at bounding box center [335, 62] width 180 height 55
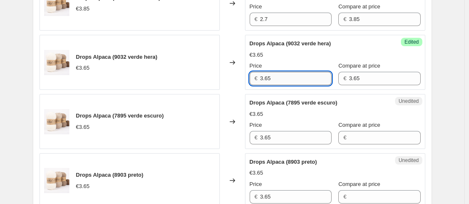
click at [268, 81] on input "3.65" at bounding box center [295, 78] width 71 height 13
type input "2.55"
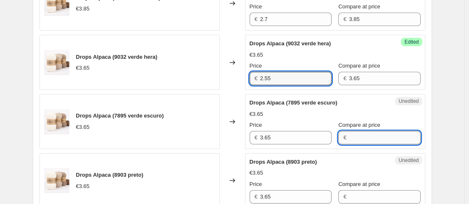
click at [351, 139] on input "Compare at price" at bounding box center [384, 137] width 71 height 13
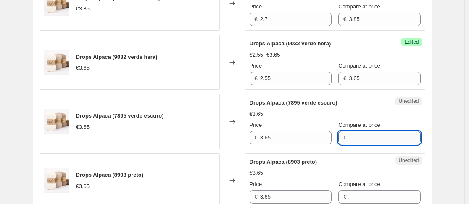
type input "6"
type input "3.65"
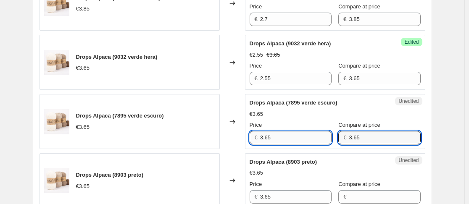
click at [300, 132] on input "3.65" at bounding box center [295, 137] width 71 height 13
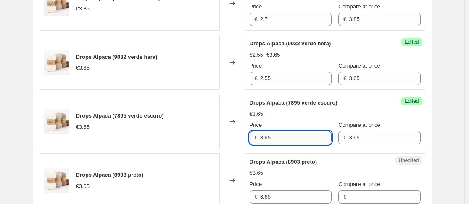
click at [300, 132] on input "3.65" at bounding box center [295, 137] width 71 height 13
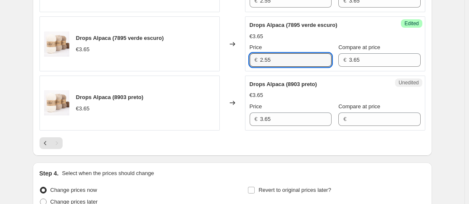
scroll to position [957, 0]
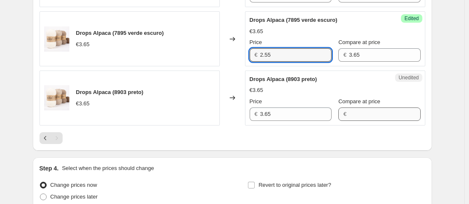
type input "2.55"
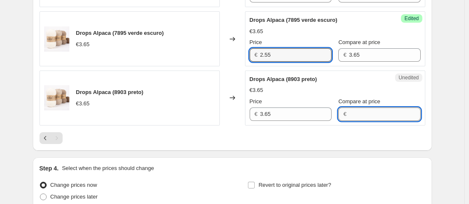
click at [367, 119] on input "Compare at price" at bounding box center [384, 113] width 71 height 13
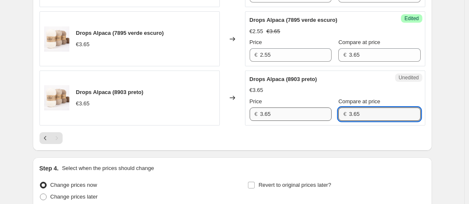
type input "3.65"
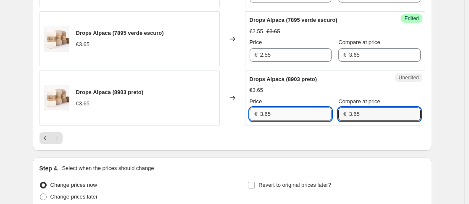
click at [301, 120] on input "3.65" at bounding box center [295, 113] width 71 height 13
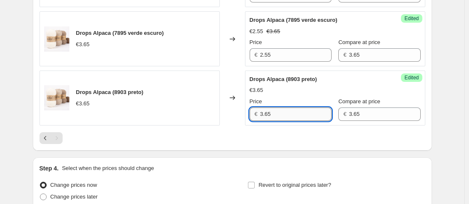
click at [301, 120] on input "3.65" at bounding box center [295, 113] width 71 height 13
type input "2.55"
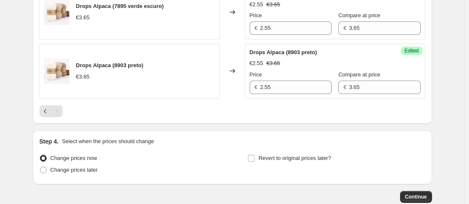
scroll to position [987, 0]
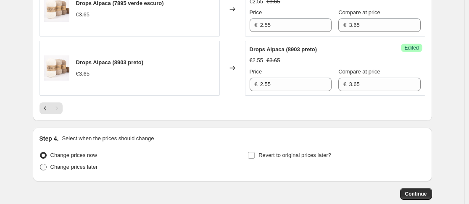
click at [87, 169] on span "Change prices later" at bounding box center [73, 167] width 47 height 6
click at [40, 164] on input "Change prices later" at bounding box center [40, 164] width 0 height 0
radio input "true"
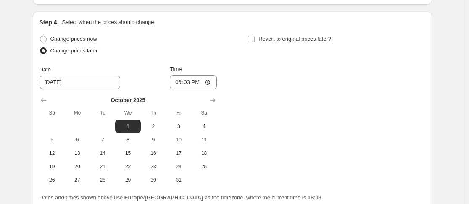
scroll to position [1106, 0]
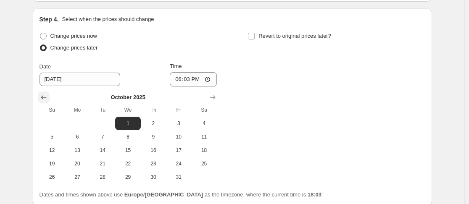
click at [43, 97] on icon "Show previous month, September 2025" at bounding box center [43, 97] width 8 height 8
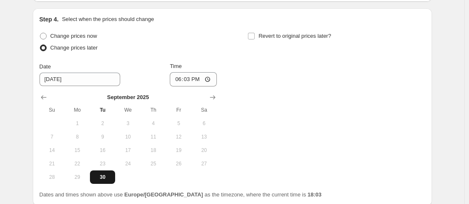
click at [105, 174] on span "30" at bounding box center [102, 177] width 18 height 7
type input "9/30/2025"
click at [193, 74] on input "18:03" at bounding box center [193, 79] width 47 height 14
type input "23:59"
click at [282, 115] on div "Change prices now Change prices later Date 9/30/2025 Time 23:59 September 2025 …" at bounding box center [231, 107] width 385 height 154
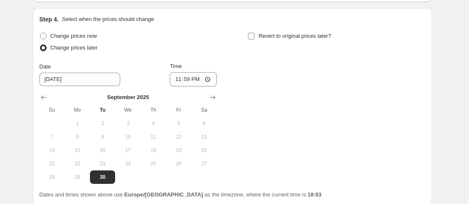
click at [322, 37] on span "Revert to original prices later?" at bounding box center [294, 36] width 73 height 6
click at [254, 37] on input "Revert to original prices later?" at bounding box center [251, 36] width 7 height 7
checkbox input "true"
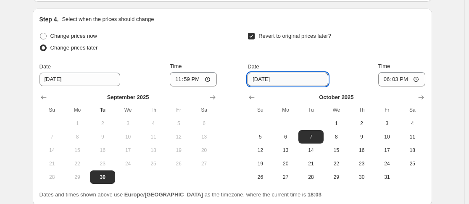
click at [283, 76] on input "10/7/2025" at bounding box center [287, 79] width 81 height 13
click at [421, 100] on icon "Show next month, November 2025" at bounding box center [421, 97] width 8 height 8
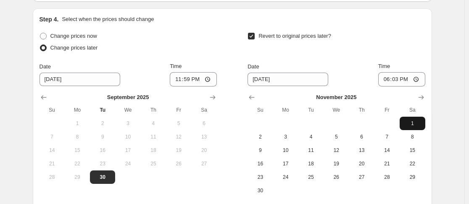
click at [418, 122] on span "1" at bounding box center [412, 123] width 18 height 7
type input "11/1/2025"
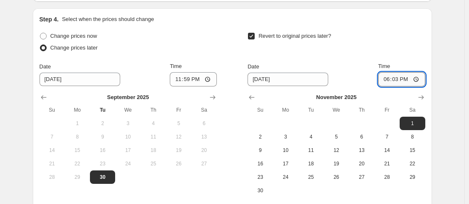
click at [399, 79] on input "18:03" at bounding box center [401, 79] width 47 height 14
type input "00:30"
type input "00:15"
click at [399, 28] on div "Step 4. Select when the prices should change Change prices now Change prices la…" at bounding box center [231, 113] width 385 height 197
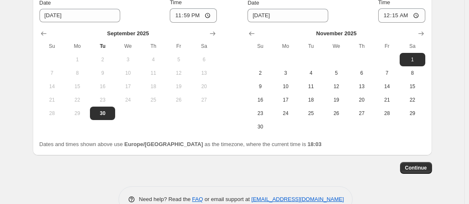
scroll to position [1167, 0]
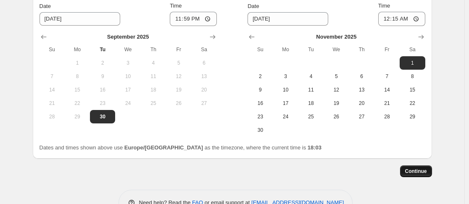
click at [430, 174] on button "Continue" at bounding box center [416, 171] width 32 height 12
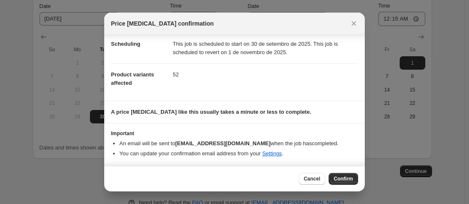
scroll to position [17, 0]
click at [348, 175] on button "Confirm" at bounding box center [342, 179] width 29 height 12
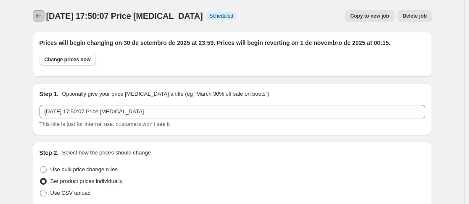
click at [42, 13] on icon "Price change jobs" at bounding box center [38, 16] width 8 height 8
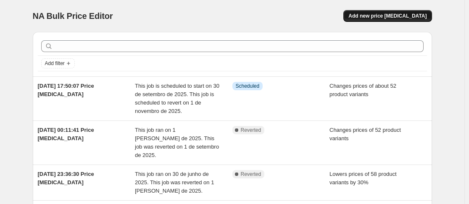
click at [410, 12] on button "Add new price [MEDICAL_DATA]" at bounding box center [387, 16] width 88 height 12
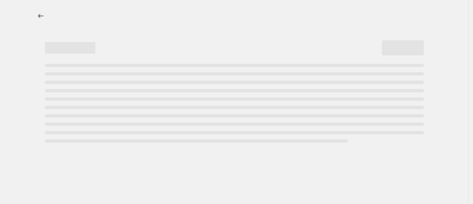
select select "percentage"
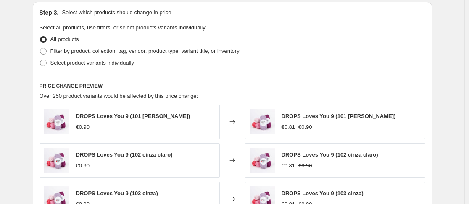
scroll to position [376, 0]
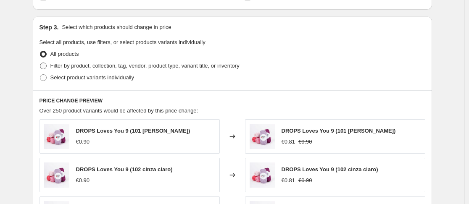
click at [107, 66] on span "Filter by product, collection, tag, vendor, product type, variant title, or inv…" at bounding box center [144, 66] width 189 height 6
click at [40, 63] on input "Filter by product, collection, tag, vendor, product type, variant title, or inv…" at bounding box center [40, 63] width 0 height 0
radio input "true"
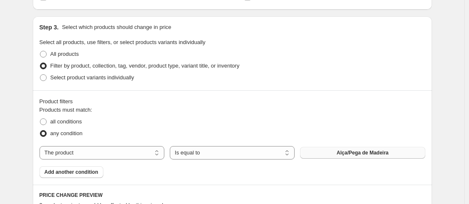
click at [324, 151] on button "Alça/Pega de Madeira" at bounding box center [362, 153] width 125 height 12
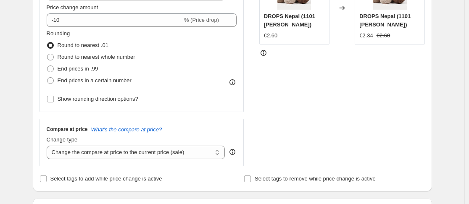
scroll to position [160, 0]
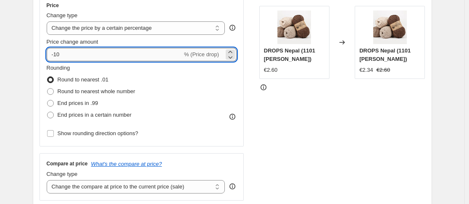
click at [168, 55] on input "-10" at bounding box center [115, 54] width 136 height 13
type input "-1"
type input "-30"
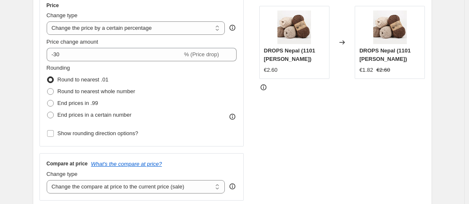
click at [158, 81] on div "Rounding Round to nearest .01 Round to nearest whole number End prices in .99 E…" at bounding box center [142, 92] width 190 height 57
click at [96, 94] on span "Round to nearest whole number" at bounding box center [97, 91] width 78 height 6
click at [47, 89] on input "Round to nearest whole number" at bounding box center [47, 88] width 0 height 0
radio input "true"
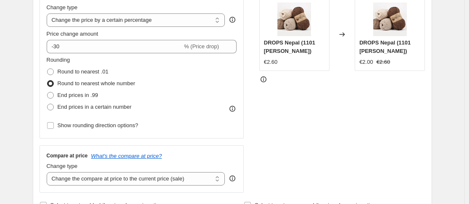
scroll to position [142, 0]
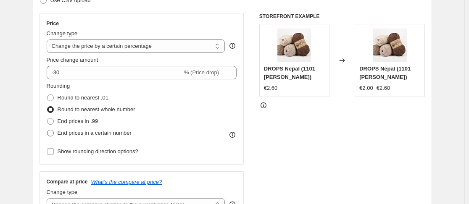
click at [91, 136] on span "End prices in a certain number" at bounding box center [95, 133] width 74 height 6
click at [47, 130] on input "End prices in a certain number" at bounding box center [47, 130] width 0 height 0
radio input "true"
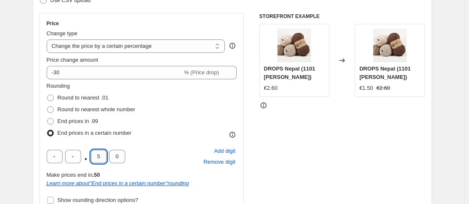
click at [102, 157] on input "5" at bounding box center [99, 156] width 16 height 13
click at [185, 133] on div "Rounding Round to nearest .01 Round to nearest whole number End prices in .99 E…" at bounding box center [142, 110] width 190 height 57
click at [229, 155] on span "Add digit" at bounding box center [224, 151] width 21 height 8
click at [230, 162] on span "Remove digit" at bounding box center [219, 162] width 32 height 8
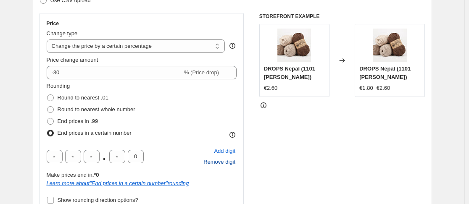
click at [230, 162] on span "Remove digit" at bounding box center [219, 162] width 32 height 8
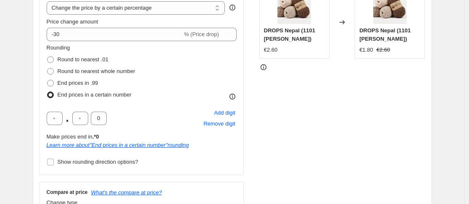
scroll to position [165, 0]
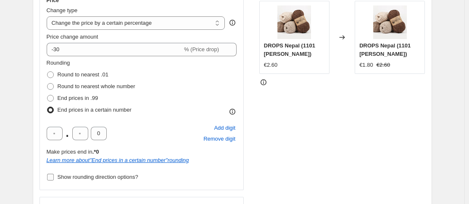
click at [134, 176] on span "Show rounding direction options?" at bounding box center [98, 177] width 81 height 6
click at [54, 176] on input "Show rounding direction options?" at bounding box center [50, 177] width 7 height 7
checkbox input "true"
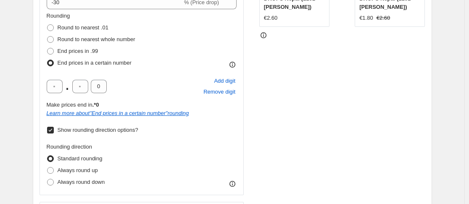
scroll to position [218, 0]
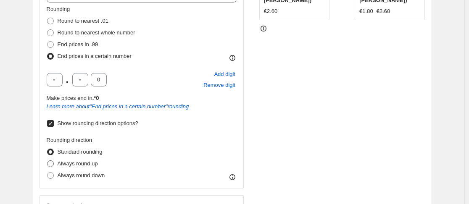
click at [89, 166] on span "Always round up" at bounding box center [78, 163] width 40 height 6
click at [47, 161] on input "Always round up" at bounding box center [47, 160] width 0 height 0
radio input "true"
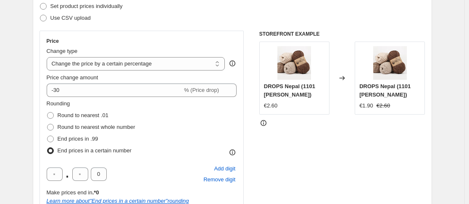
scroll to position [126, 0]
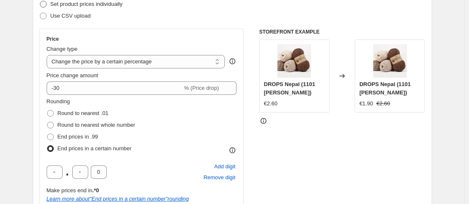
click at [97, 6] on span "Set product prices individually" at bounding box center [86, 4] width 72 height 6
click at [40, 1] on input "Set product prices individually" at bounding box center [40, 1] width 0 height 0
radio input "true"
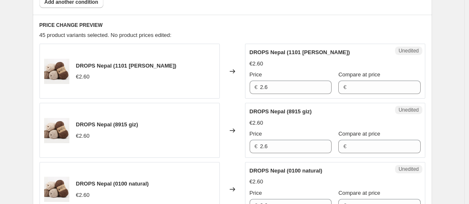
scroll to position [370, 0]
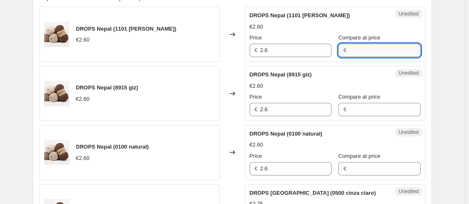
click at [375, 44] on input "Compare at price" at bounding box center [384, 50] width 71 height 13
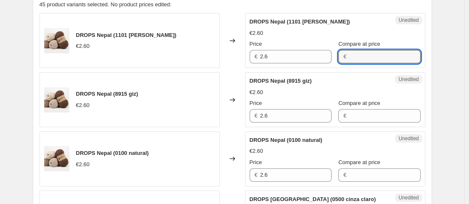
scroll to position [361, 0]
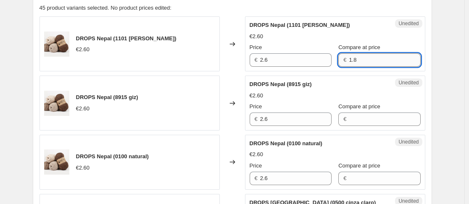
click at [371, 57] on input "1.8" at bounding box center [384, 59] width 71 height 13
type input "1"
type input "2.6"
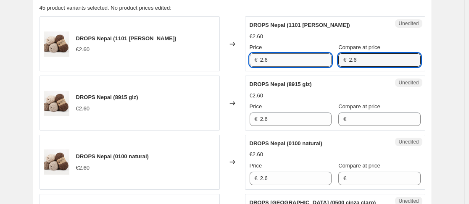
click at [307, 59] on input "2.6" at bounding box center [295, 59] width 71 height 13
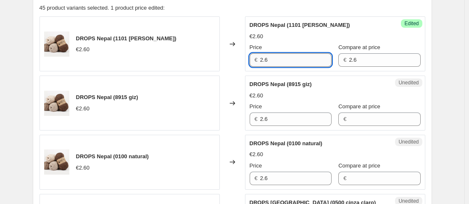
click at [307, 59] on input "2.6" at bounding box center [295, 59] width 71 height 13
type input "1.8"
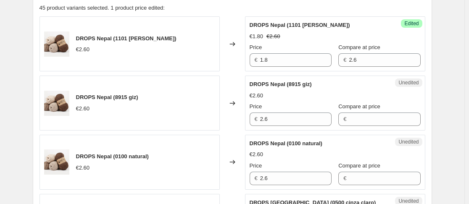
click at [357, 111] on div "Compare at price €" at bounding box center [379, 114] width 82 height 24
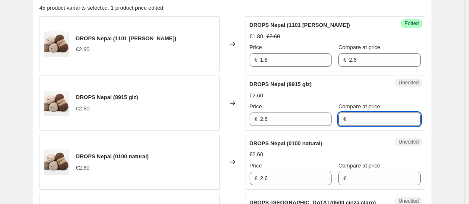
click at [358, 117] on input "Compare at price" at bounding box center [384, 119] width 71 height 13
type input "2.6"
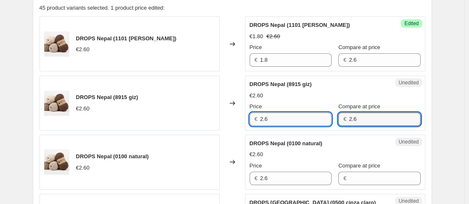
click at [302, 118] on input "2.6" at bounding box center [295, 119] width 71 height 13
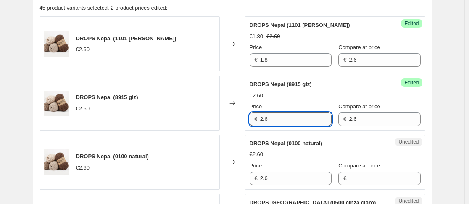
click at [302, 118] on input "2.6" at bounding box center [295, 119] width 71 height 13
type input "1.8"
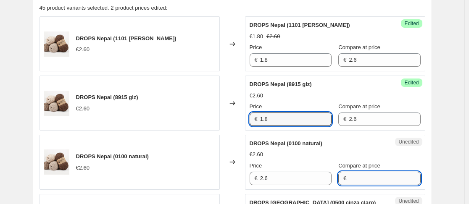
click at [354, 177] on input "Compare at price" at bounding box center [384, 178] width 71 height 13
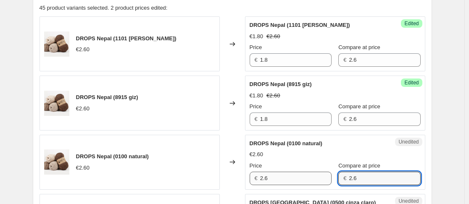
type input "2.6"
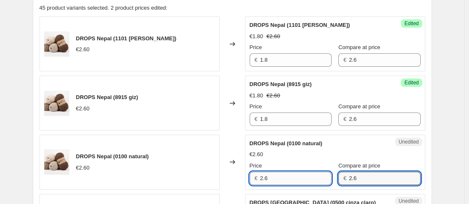
click at [309, 182] on input "2.6" at bounding box center [295, 178] width 71 height 13
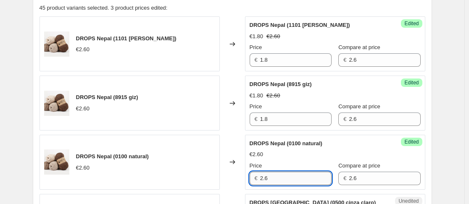
click at [309, 182] on input "2.6" at bounding box center [295, 178] width 71 height 13
type input "1.8"
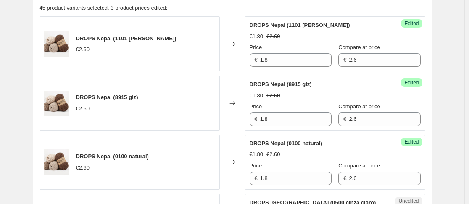
click at [341, 165] on span "Compare at price" at bounding box center [359, 166] width 42 height 6
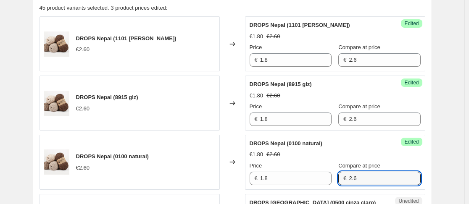
click at [349, 172] on input "2.6" at bounding box center [384, 178] width 71 height 13
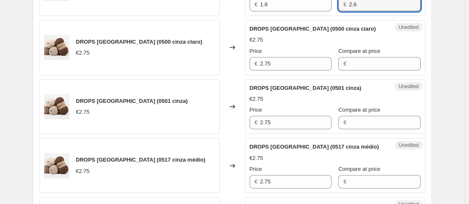
scroll to position [564, 0]
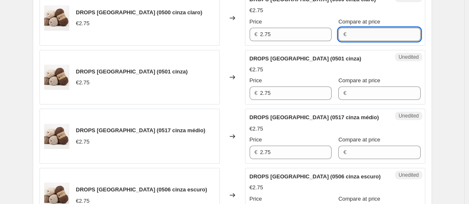
click at [377, 34] on input "Compare at price" at bounding box center [384, 34] width 71 height 13
type input "2.75"
click at [291, 32] on input "2.75" at bounding box center [295, 34] width 71 height 13
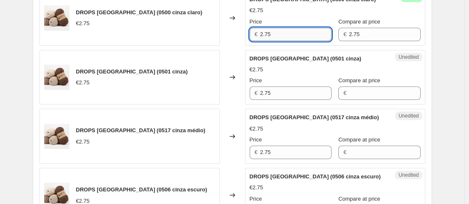
click at [291, 32] on input "2.75" at bounding box center [295, 34] width 71 height 13
type input "1.95"
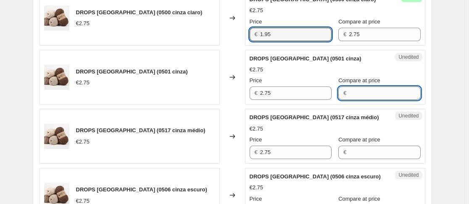
click at [350, 100] on input "Compare at price" at bounding box center [384, 93] width 71 height 13
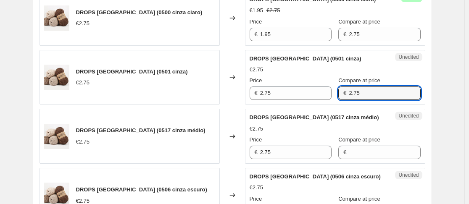
type input "2.75"
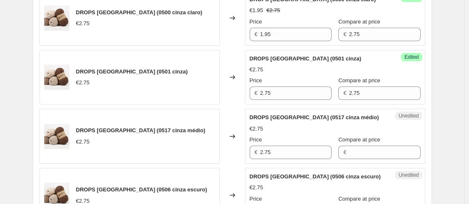
click at [319, 102] on div "Success Edited DROPS Nepal (0501 cinza) €2.75 Price € 2.75 Compare at price € 2…" at bounding box center [335, 77] width 180 height 55
click at [291, 101] on div "Success Edited DROPS Nepal (0501 cinza) €2.75 Price € 2.75 Compare at price € 2…" at bounding box center [335, 77] width 180 height 55
click at [266, 94] on input "2.75" at bounding box center [295, 93] width 71 height 13
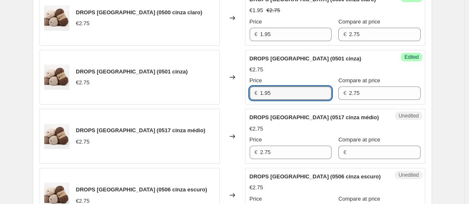
type input "1.95"
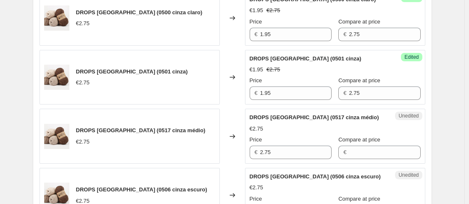
click at [352, 143] on span "Compare at price" at bounding box center [359, 139] width 42 height 6
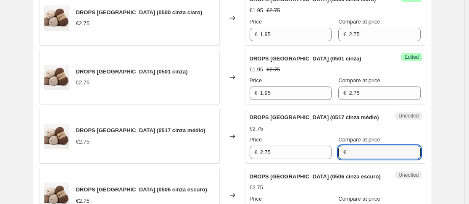
click at [352, 146] on input "Compare at price" at bounding box center [384, 152] width 71 height 13
type input "2.75"
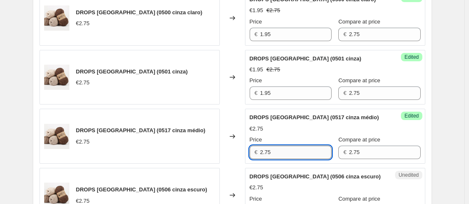
click at [302, 147] on input "2.75" at bounding box center [295, 152] width 71 height 13
type input "1.95"
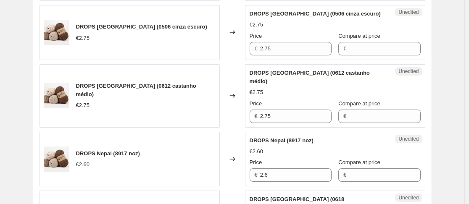
scroll to position [734, 0]
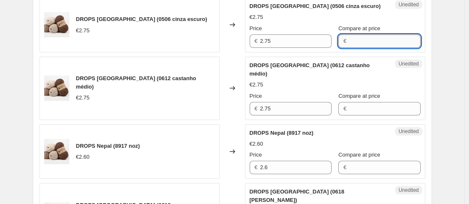
click at [376, 36] on input "Compare at price" at bounding box center [384, 40] width 71 height 13
type input "2.75"
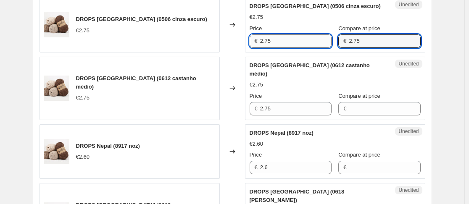
click at [305, 36] on input "2.75" at bounding box center [295, 40] width 71 height 13
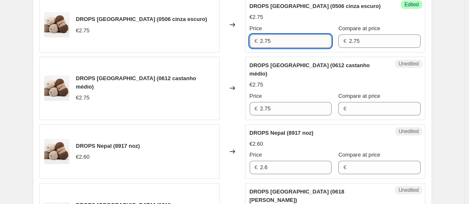
click at [305, 36] on input "2.75" at bounding box center [295, 40] width 71 height 13
type input "1.95"
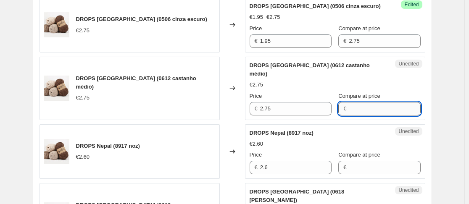
click at [351, 102] on input "Compare at price" at bounding box center [384, 108] width 71 height 13
type input "2.75"
click at [283, 107] on div "Unedited DROPS Nepal (0612 castanho médio) €2.75 Price € 2.75 Compare at price …" at bounding box center [335, 88] width 180 height 63
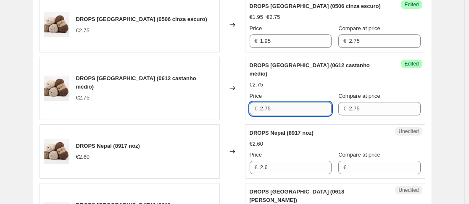
click at [281, 104] on input "2.75" at bounding box center [295, 108] width 71 height 13
type input "1.95"
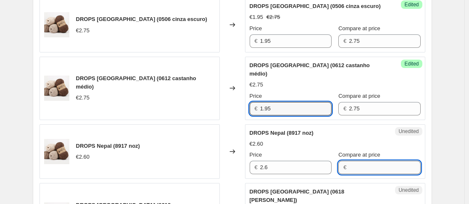
click at [351, 161] on input "Compare at price" at bounding box center [384, 167] width 71 height 13
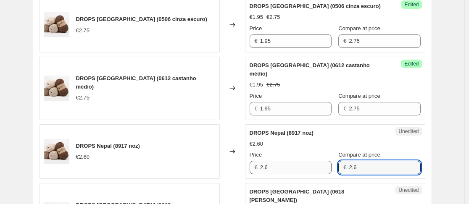
type input "2.6"
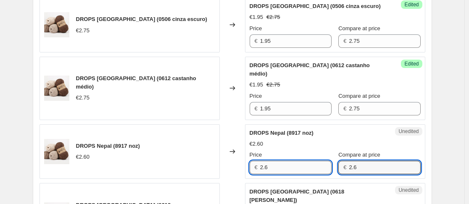
click at [313, 161] on input "2.6" at bounding box center [295, 167] width 71 height 13
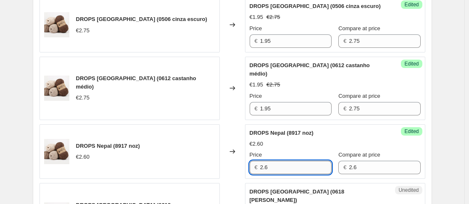
click at [313, 161] on input "2.6" at bounding box center [295, 167] width 71 height 13
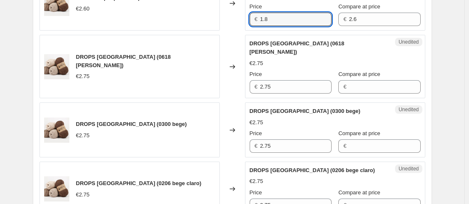
scroll to position [894, 0]
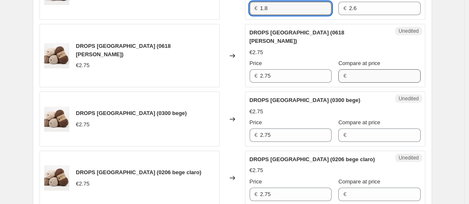
type input "1.8"
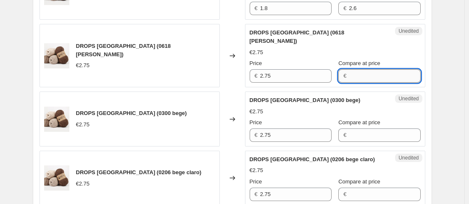
click at [358, 69] on input "Compare at price" at bounding box center [384, 75] width 71 height 13
type input "2.75"
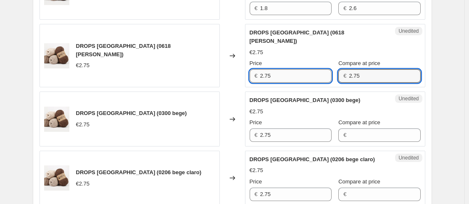
click at [301, 69] on input "2.75" at bounding box center [295, 75] width 71 height 13
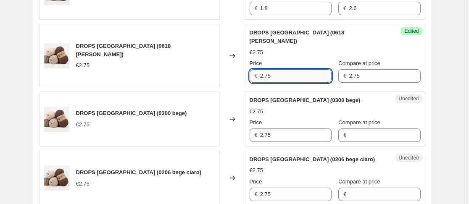
click at [301, 69] on input "2.75" at bounding box center [295, 75] width 71 height 13
type input "1.95"
click at [357, 125] on div "Unedited DROPS Nepal (0300 bege) €2.75 Price € 2.75 Compare at price €" at bounding box center [335, 119] width 180 height 55
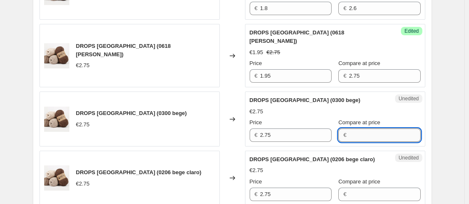
click at [352, 128] on input "Compare at price" at bounding box center [384, 134] width 71 height 13
type input "2.75"
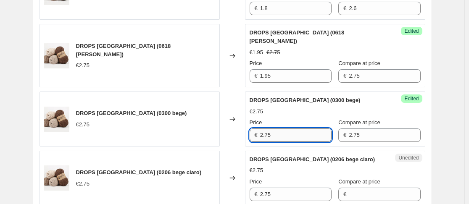
click at [300, 128] on input "2.75" at bounding box center [295, 134] width 71 height 13
type input "1.95"
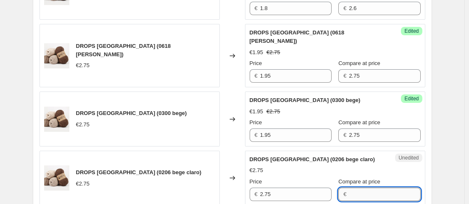
click at [357, 188] on input "Compare at price" at bounding box center [384, 194] width 71 height 13
type input "2.75"
click at [302, 188] on input "2.75" at bounding box center [295, 194] width 71 height 13
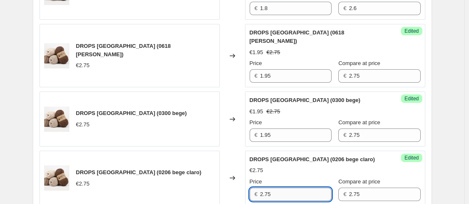
click at [302, 188] on input "2.75" at bounding box center [295, 194] width 71 height 13
type input "1.95"
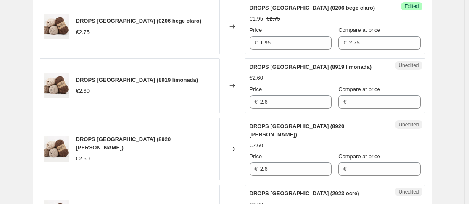
scroll to position [1056, 0]
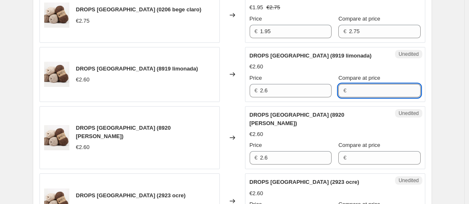
click at [359, 84] on input "Compare at price" at bounding box center [384, 90] width 71 height 13
type input "2.6"
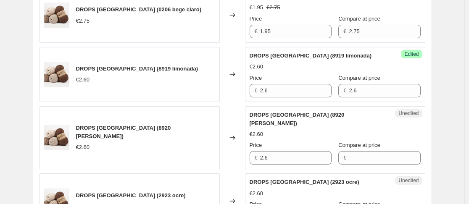
click at [315, 74] on div "Price € 2.6" at bounding box center [290, 86] width 82 height 24
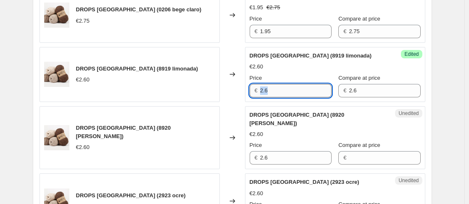
click at [313, 84] on input "2.6" at bounding box center [295, 90] width 71 height 13
type input "2"
type input "1.8"
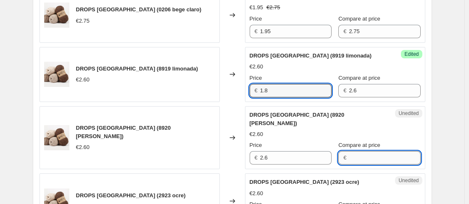
click at [349, 151] on input "Compare at price" at bounding box center [384, 157] width 71 height 13
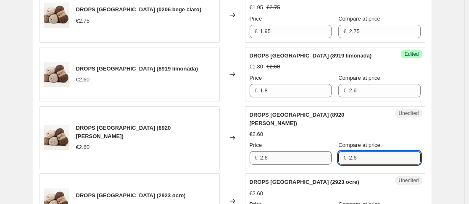
type input "2.6"
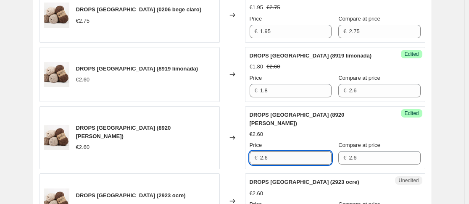
click at [298, 151] on input "2.6" at bounding box center [295, 157] width 71 height 13
type input "1.8"
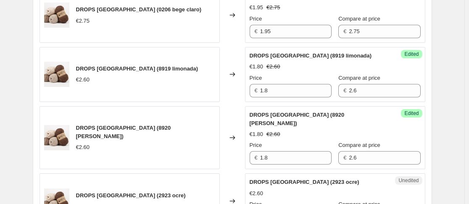
click at [423, 121] on div "Success Edited DROPS Nepal (8920 dente-de-leão) €1.80 €2.60 Price € 1.8 Compare…" at bounding box center [335, 137] width 180 height 63
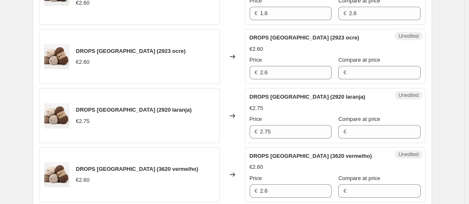
scroll to position [1204, 0]
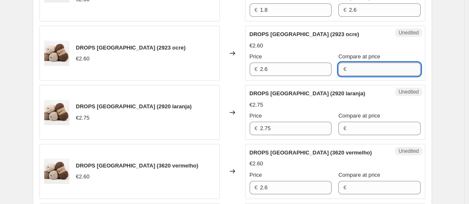
click at [369, 63] on input "Compare at price" at bounding box center [384, 69] width 71 height 13
type input "3"
type input "2.6"
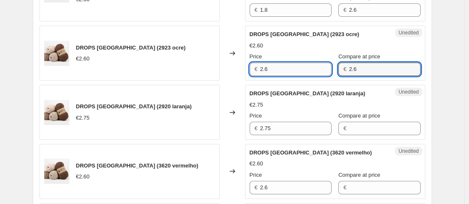
click at [311, 63] on input "2.6" at bounding box center [295, 69] width 71 height 13
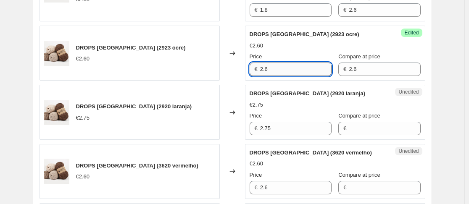
click at [311, 63] on input "2.6" at bounding box center [295, 69] width 71 height 13
type input "1.8"
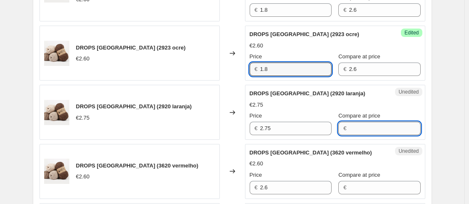
click at [357, 122] on input "Compare at price" at bounding box center [384, 128] width 71 height 13
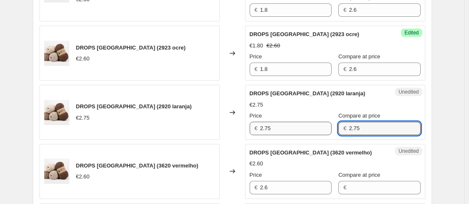
type input "2.75"
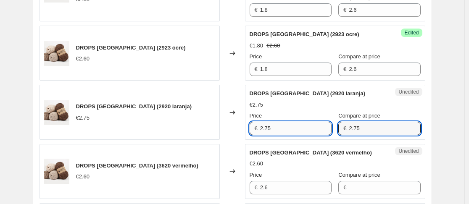
click at [297, 122] on input "2.75" at bounding box center [295, 128] width 71 height 13
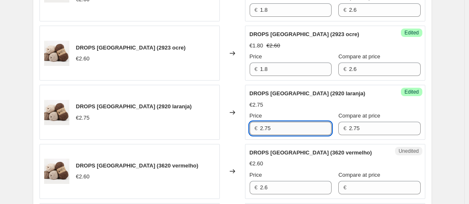
click at [297, 122] on input "2.75" at bounding box center [295, 128] width 71 height 13
type input "1.95"
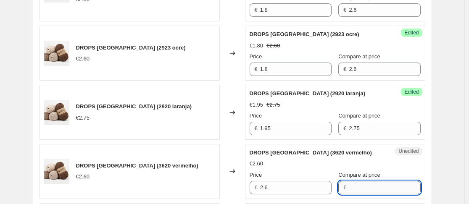
click at [362, 181] on input "Compare at price" at bounding box center [384, 187] width 71 height 13
type input "2.6"
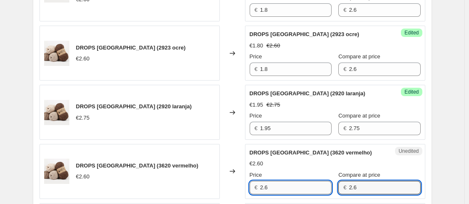
click at [319, 181] on input "2.6" at bounding box center [295, 187] width 71 height 13
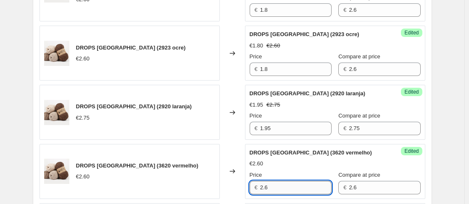
click at [319, 181] on input "2.6" at bounding box center [295, 187] width 71 height 13
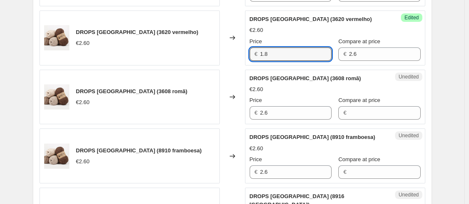
scroll to position [1345, 0]
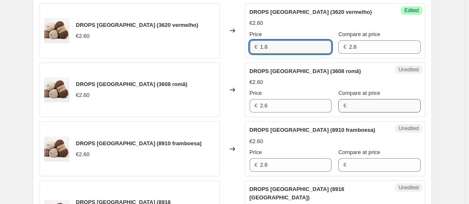
type input "1.8"
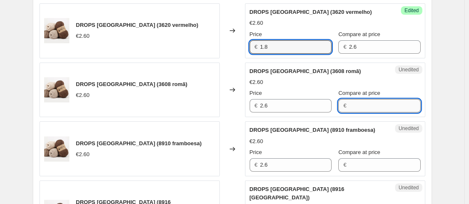
click at [385, 99] on input "Compare at price" at bounding box center [384, 105] width 71 height 13
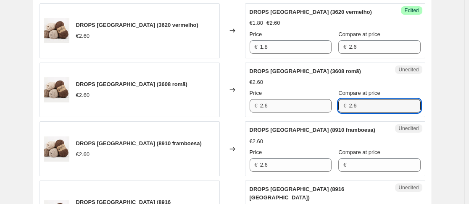
type input "2.6"
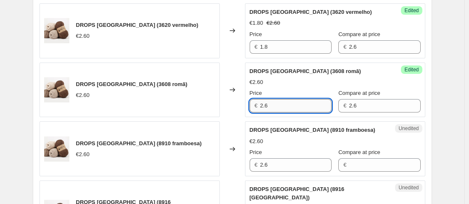
click at [302, 99] on input "2.6" at bounding box center [295, 105] width 71 height 13
type input "2"
type input "1.8"
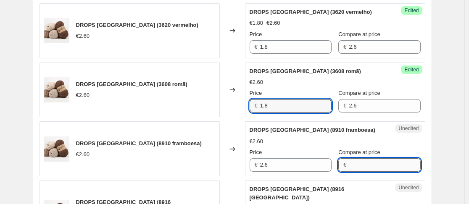
click at [362, 158] on input "Compare at price" at bounding box center [384, 164] width 71 height 13
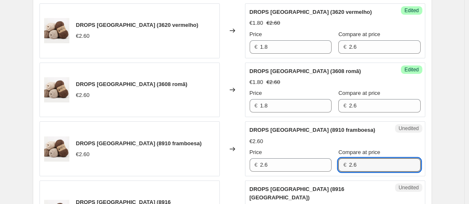
type input "2.6"
click at [327, 148] on div "Price € 2.6 Compare at price € 2.6" at bounding box center [334, 160] width 171 height 24
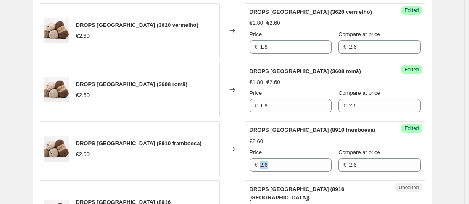
click at [327, 148] on div "Price € 2.6 Compare at price € 2.6" at bounding box center [334, 160] width 171 height 24
click at [304, 158] on input "2.6" at bounding box center [295, 164] width 71 height 13
click at [300, 126] on div "DROPS Nepal (8910 framboesa) €2.60 Price € 2.6 Compare at price € 2.6" at bounding box center [334, 149] width 171 height 46
click at [297, 148] on div "Success Edited DROPS Nepal (8910 framboesa) €2.60 Price € 2.6 Compare at price …" at bounding box center [335, 148] width 180 height 55
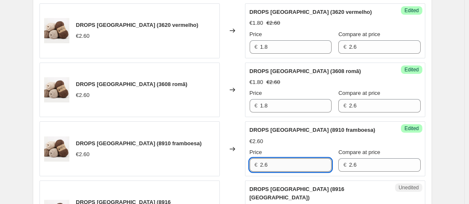
click at [293, 158] on input "2.6" at bounding box center [295, 164] width 71 height 13
type input "2"
type input "4"
type input "1.8"
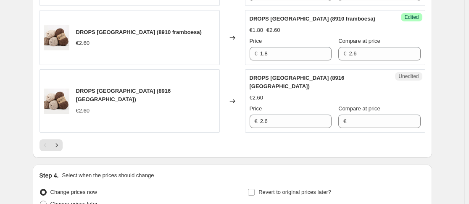
scroll to position [1460, 0]
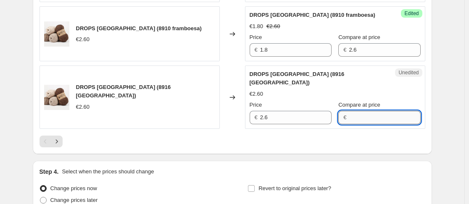
click at [372, 111] on input "Compare at price" at bounding box center [384, 117] width 71 height 13
type input "2.6"
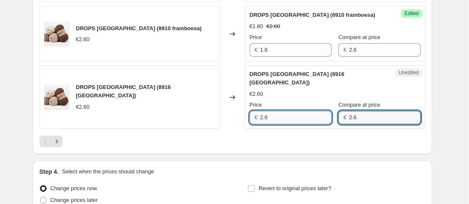
click at [304, 111] on input "2.6" at bounding box center [295, 117] width 71 height 13
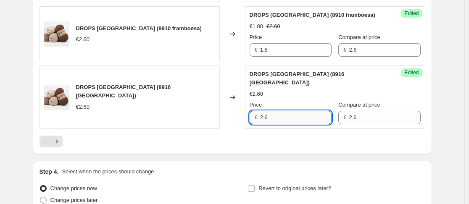
click at [304, 111] on input "2.6" at bounding box center [295, 117] width 71 height 13
type input "1.8"
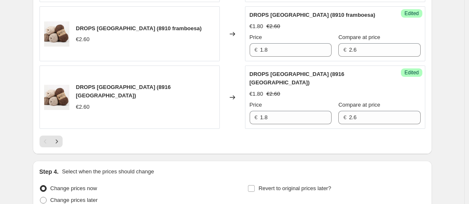
click at [61, 137] on icon "Next" at bounding box center [56, 141] width 8 height 8
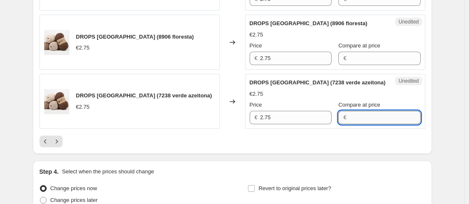
click at [354, 111] on input "Compare at price" at bounding box center [384, 117] width 71 height 13
type input "2.75"
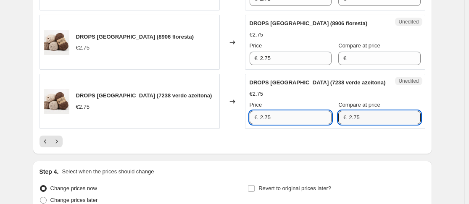
click at [279, 111] on input "2.75" at bounding box center [295, 117] width 71 height 13
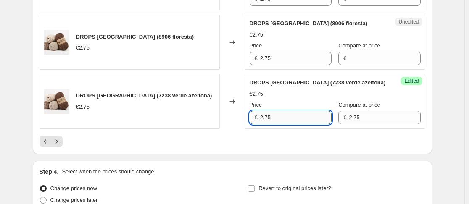
click at [279, 111] on input "2.75" at bounding box center [295, 117] width 71 height 13
type input "1.95"
click at [350, 52] on input "Compare at price" at bounding box center [384, 58] width 71 height 13
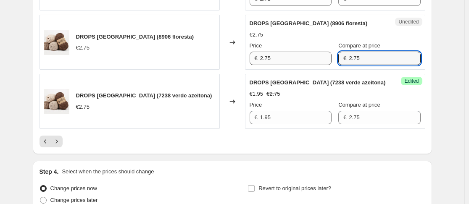
type input "2.75"
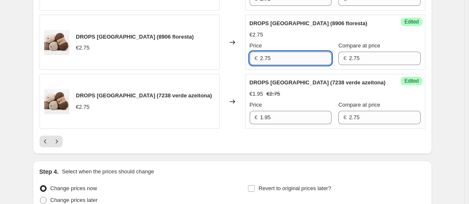
click at [307, 52] on input "2.75" at bounding box center [295, 58] width 71 height 13
type input "1.95"
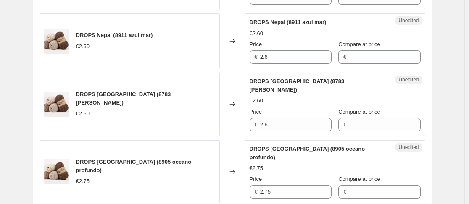
scroll to position [1242, 0]
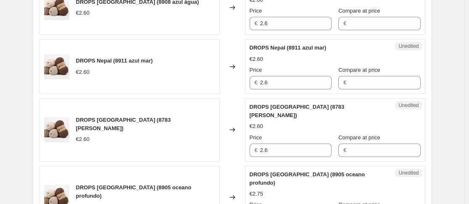
type input "2.75"
type input "1.95"
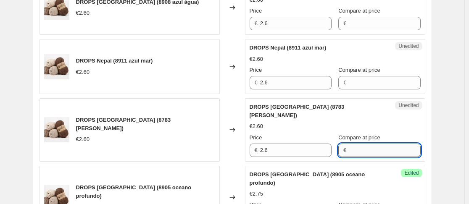
click at [354, 144] on input "Compare at price" at bounding box center [384, 150] width 71 height 13
type input "2.6"
click at [303, 144] on input "2.6" at bounding box center [295, 150] width 71 height 13
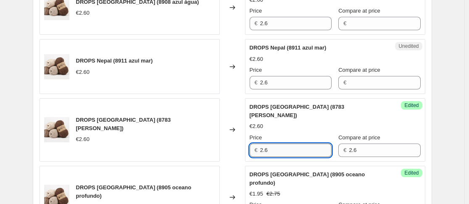
click at [303, 144] on input "2.6" at bounding box center [295, 150] width 71 height 13
type input "1.8"
click at [354, 76] on input "Compare at price" at bounding box center [384, 82] width 71 height 13
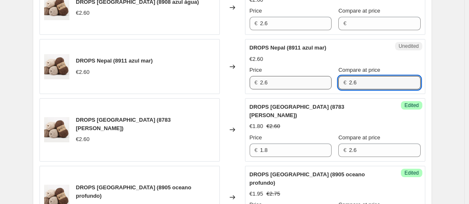
type input "2.6"
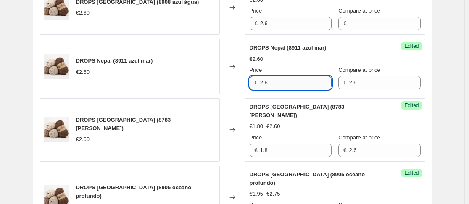
click at [301, 76] on input "2.6" at bounding box center [295, 82] width 71 height 13
type input "1.8"
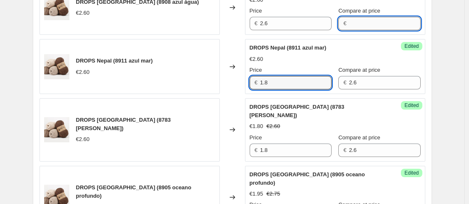
click at [357, 17] on input "Compare at price" at bounding box center [384, 23] width 71 height 13
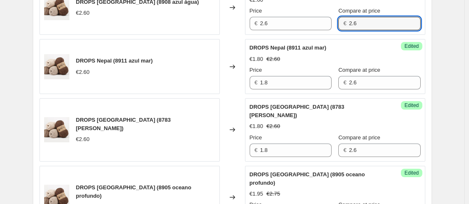
type input "2.6"
click at [328, 7] on div "Price € 2.6 Compare at price € 2.6" at bounding box center [334, 19] width 171 height 24
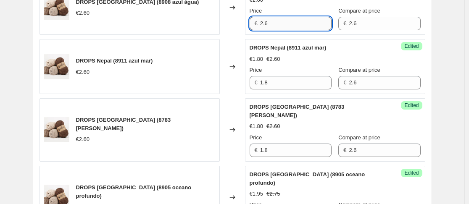
click at [320, 17] on input "2.6" at bounding box center [295, 23] width 71 height 13
type input "1.8"
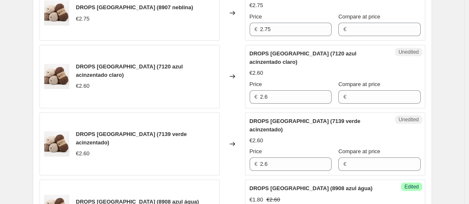
scroll to position [1038, 0]
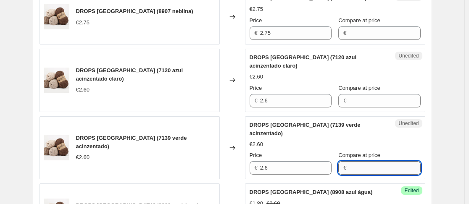
click at [363, 161] on input "Compare at price" at bounding box center [384, 167] width 71 height 13
type input "2.6"
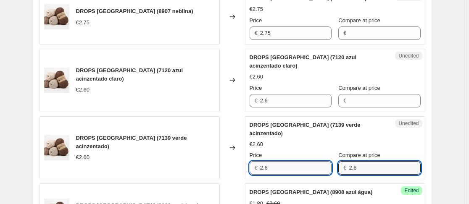
click at [308, 161] on input "2.6" at bounding box center [295, 167] width 71 height 13
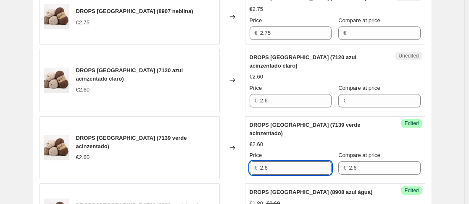
click at [308, 161] on input "2.6" at bounding box center [295, 167] width 71 height 13
type input "1.8"
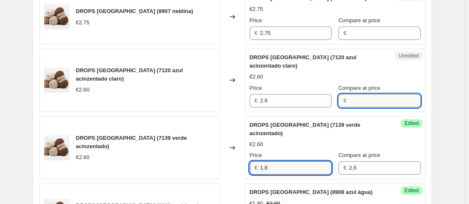
click at [359, 94] on input "Compare at price" at bounding box center [384, 100] width 71 height 13
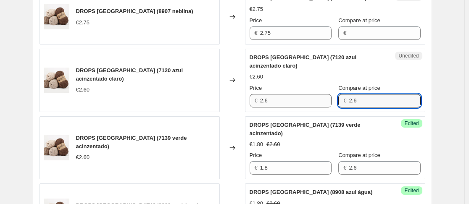
type input "2.6"
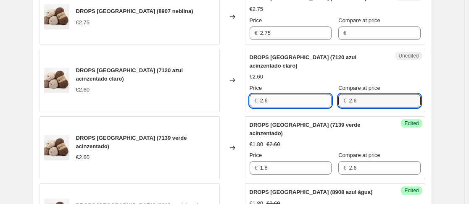
click at [299, 94] on input "2.6" at bounding box center [295, 100] width 71 height 13
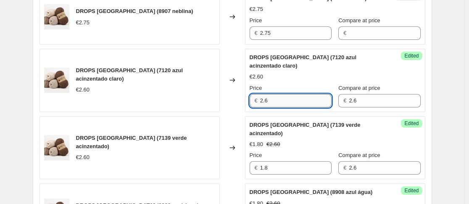
click at [299, 94] on input "2.6" at bounding box center [295, 100] width 71 height 13
type input "1.8"
click at [351, 29] on input "Compare at price" at bounding box center [384, 32] width 71 height 13
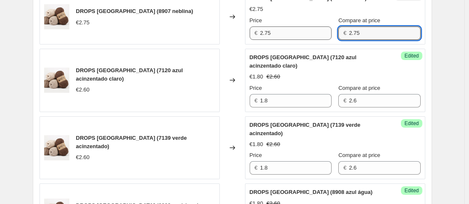
type input "2.75"
click at [289, 29] on input "2.75" at bounding box center [295, 32] width 71 height 13
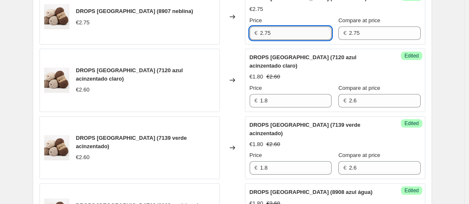
click at [289, 29] on input "2.75" at bounding box center [295, 32] width 71 height 13
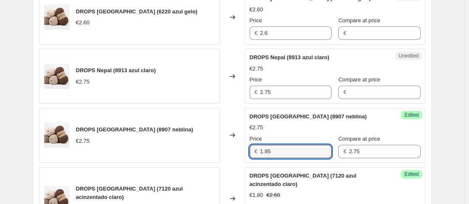
scroll to position [916, 0]
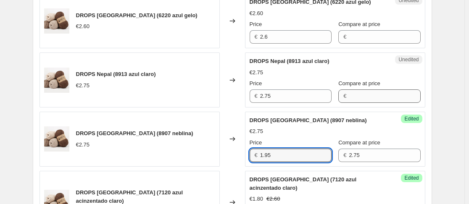
type input "1.95"
click at [373, 92] on input "Compare at price" at bounding box center [384, 95] width 71 height 13
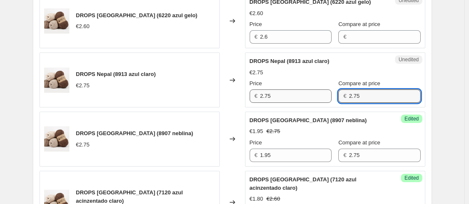
type input "2.75"
click at [319, 94] on input "2.75" at bounding box center [295, 95] width 71 height 13
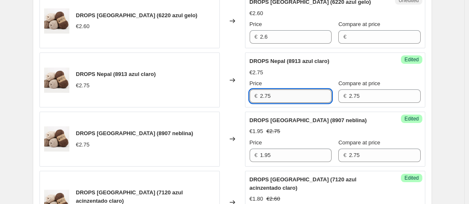
click at [319, 94] on input "2.75" at bounding box center [295, 95] width 71 height 13
type input "1.95"
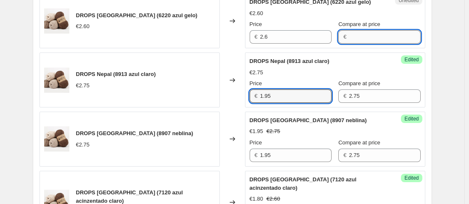
click at [369, 40] on input "Compare at price" at bounding box center [384, 36] width 71 height 13
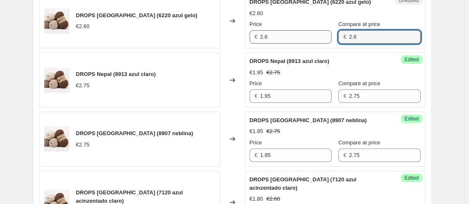
type input "2.6"
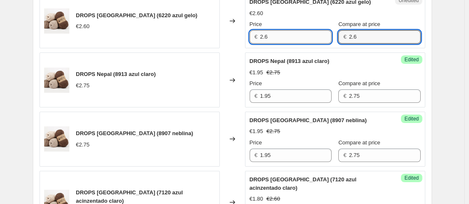
click at [313, 41] on input "2.6" at bounding box center [295, 36] width 71 height 13
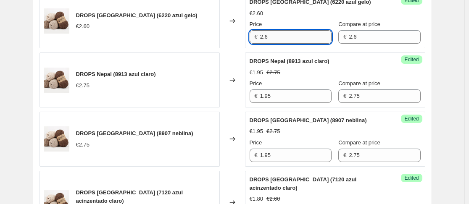
click at [313, 41] on input "2.6" at bounding box center [295, 36] width 71 height 13
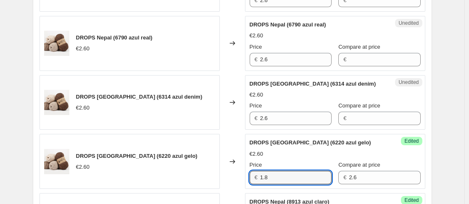
scroll to position [742, 0]
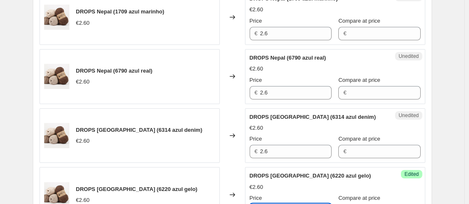
type input "1.8"
click at [362, 159] on div "Unedited DROPS Nepal (6314 azul denim) €2.60 Price € 2.6 Compare at price €" at bounding box center [335, 135] width 180 height 55
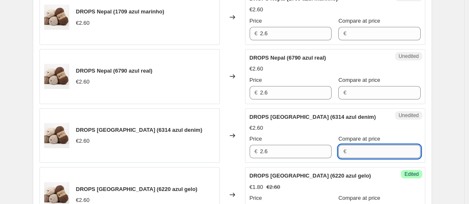
click at [357, 156] on input "Compare at price" at bounding box center [384, 151] width 71 height 13
type input "2.6"
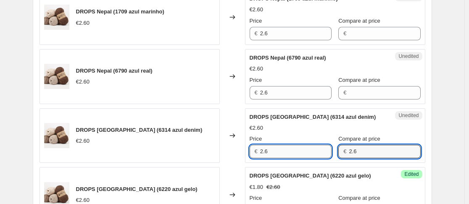
click at [299, 149] on input "2.6" at bounding box center [295, 151] width 71 height 13
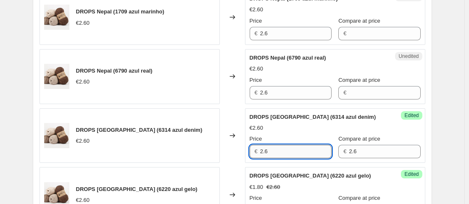
click at [299, 149] on input "2.6" at bounding box center [295, 151] width 71 height 13
type input "1.8"
click at [355, 91] on input "Compare at price" at bounding box center [384, 92] width 71 height 13
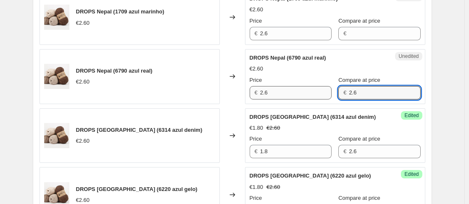
type input "2.6"
click at [290, 88] on input "2.6" at bounding box center [295, 92] width 71 height 13
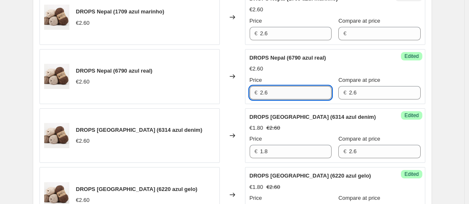
click at [290, 88] on input "2.6" at bounding box center [295, 92] width 71 height 13
type input "1.8"
click at [356, 37] on input "Compare at price" at bounding box center [384, 33] width 71 height 13
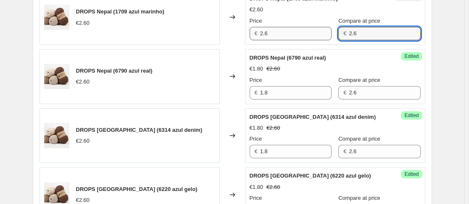
type input "2.6"
click at [297, 31] on input "2.6" at bounding box center [295, 33] width 71 height 13
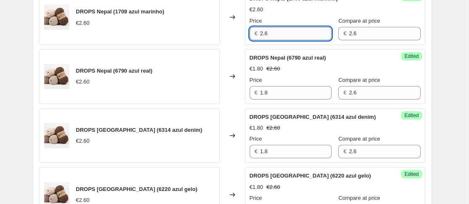
click at [297, 31] on input "2.6" at bounding box center [295, 33] width 71 height 13
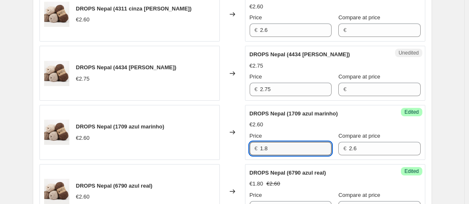
scroll to position [623, 0]
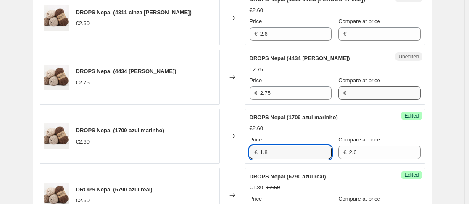
type input "1.8"
click at [388, 87] on input "Compare at price" at bounding box center [384, 93] width 71 height 13
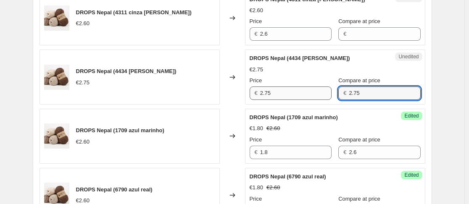
type input "2.75"
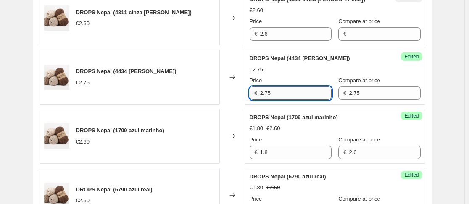
click at [317, 91] on input "2.75" at bounding box center [295, 93] width 71 height 13
click at [317, 91] on input "2.751.8" at bounding box center [295, 93] width 71 height 13
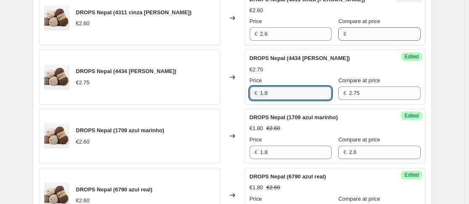
type input "1.8"
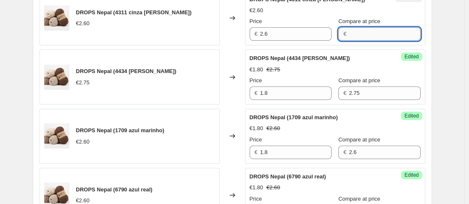
click at [349, 34] on input "Compare at price" at bounding box center [384, 33] width 71 height 13
type input "2.6"
click at [302, 31] on input "2.6" at bounding box center [295, 33] width 71 height 13
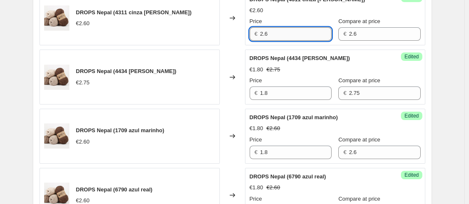
click at [302, 31] on input "2.6" at bounding box center [295, 33] width 71 height 13
type input "1.8"
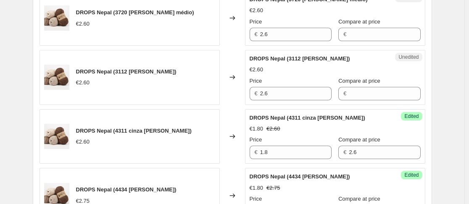
scroll to position [490, 0]
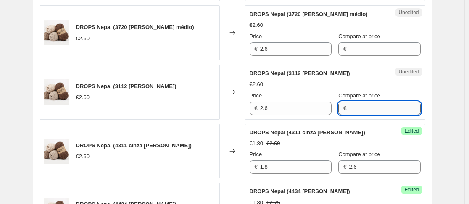
click at [367, 112] on input "Compare at price" at bounding box center [384, 108] width 71 height 13
type input "2.6"
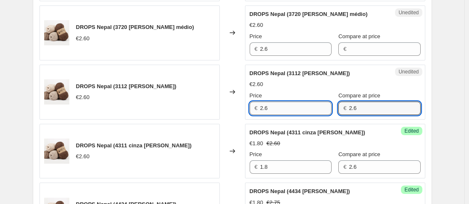
click at [310, 106] on input "2.6" at bounding box center [295, 108] width 71 height 13
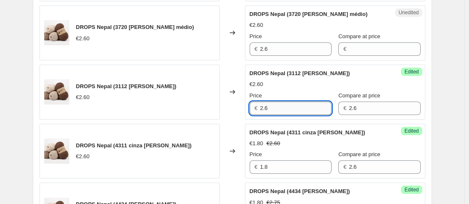
click at [310, 106] on input "2.6" at bounding box center [295, 108] width 71 height 13
type input "1.8"
click at [363, 45] on input "Compare at price" at bounding box center [384, 48] width 71 height 13
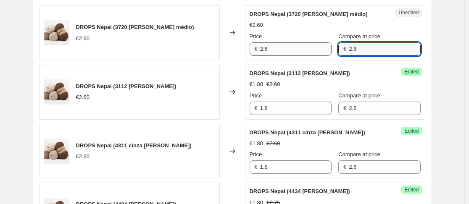
type input "2.6"
click at [292, 46] on input "2.6" at bounding box center [295, 48] width 71 height 13
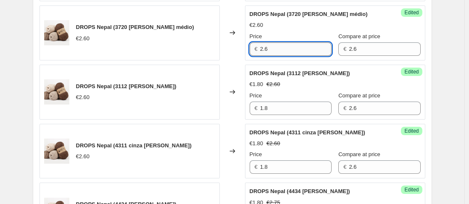
click at [292, 46] on input "2.6" at bounding box center [295, 48] width 71 height 13
type input "1.8"
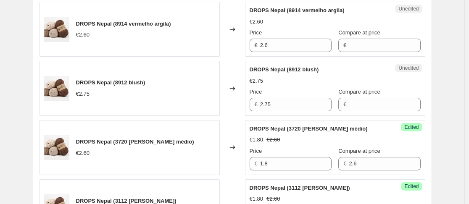
scroll to position [364, 0]
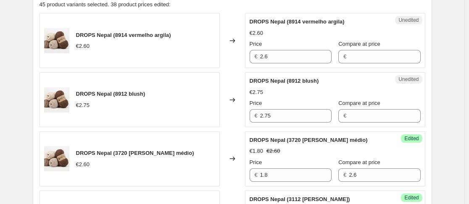
click at [341, 127] on div "Unedited DROPS Nepal (8912 blush) €2.75 Price € 2.75 Compare at price €" at bounding box center [335, 99] width 180 height 55
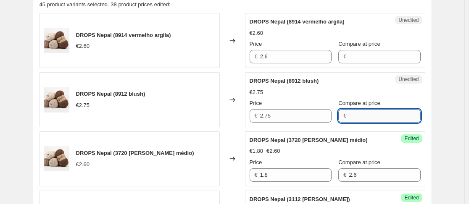
click at [350, 121] on input "Compare at price" at bounding box center [384, 115] width 71 height 13
type input "2.75"
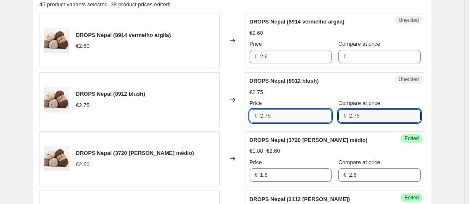
click at [306, 119] on input "2.75" at bounding box center [295, 115] width 71 height 13
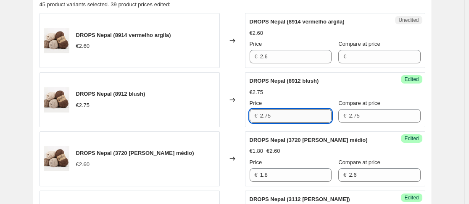
click at [306, 119] on input "2.75" at bounding box center [295, 115] width 71 height 13
type input "1.95"
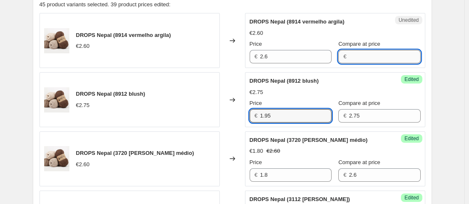
click at [383, 50] on input "Compare at price" at bounding box center [384, 56] width 71 height 13
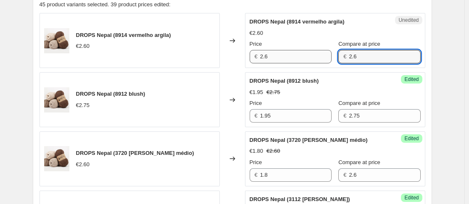
type input "2.6"
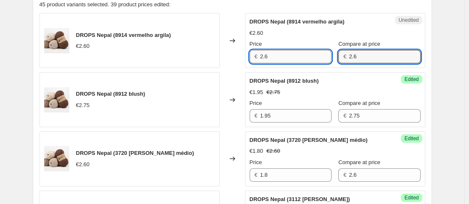
click at [309, 56] on input "2.6" at bounding box center [295, 56] width 71 height 13
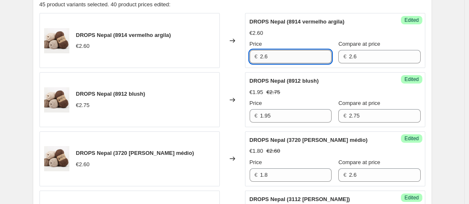
click at [309, 56] on input "2.6" at bounding box center [295, 56] width 71 height 13
type input "1.8"
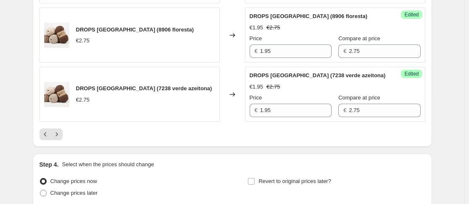
scroll to position [1478, 0]
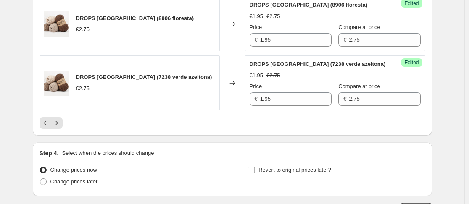
click at [61, 119] on icon "Next" at bounding box center [56, 123] width 8 height 8
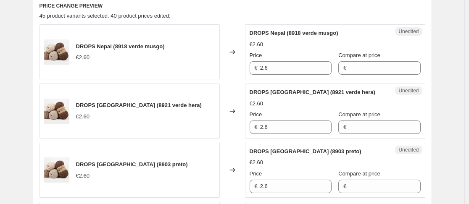
scroll to position [363, 0]
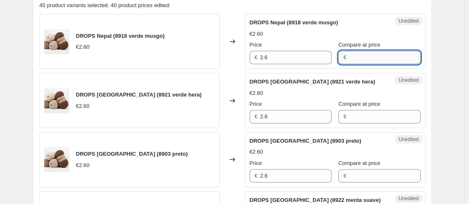
click at [375, 64] on input "Compare at price" at bounding box center [384, 57] width 71 height 13
type input "2.6"
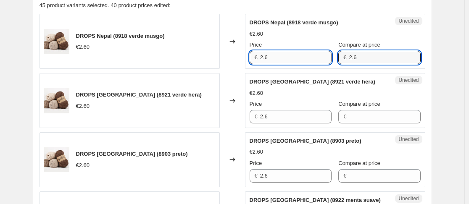
click at [295, 61] on input "2.6" at bounding box center [295, 57] width 71 height 13
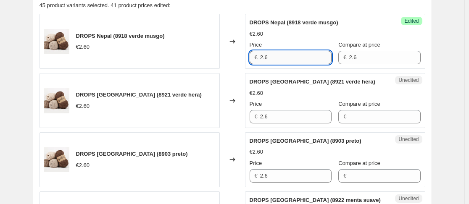
click at [295, 61] on input "2.6" at bounding box center [295, 57] width 71 height 13
type input "1.8"
click at [364, 119] on input "Compare at price" at bounding box center [384, 116] width 71 height 13
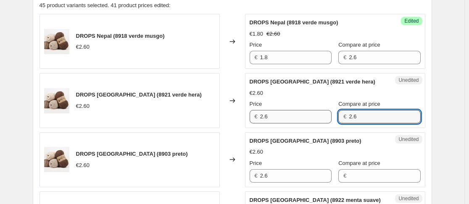
type input "2.6"
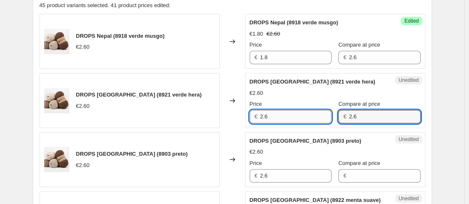
click at [310, 117] on input "2.6" at bounding box center [295, 116] width 71 height 13
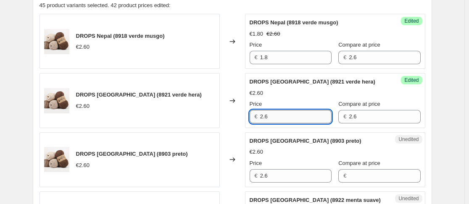
click at [310, 117] on input "2.6" at bounding box center [295, 116] width 71 height 13
type input "1.8"
click at [364, 169] on div "Compare at price €" at bounding box center [379, 171] width 82 height 24
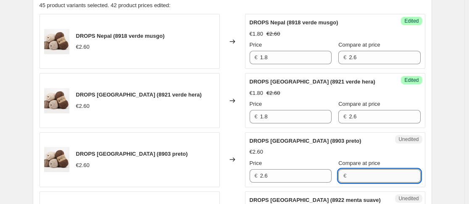
click at [364, 169] on input "Compare at price" at bounding box center [384, 175] width 71 height 13
type input "2.6"
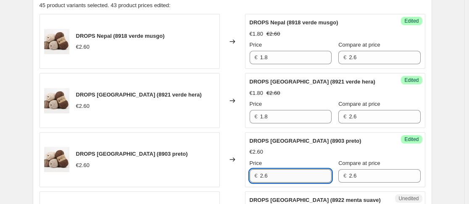
click at [306, 173] on input "2.6" at bounding box center [295, 175] width 71 height 13
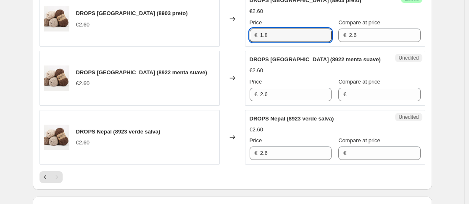
scroll to position [518, 0]
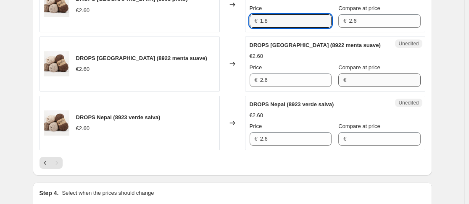
type input "1.8"
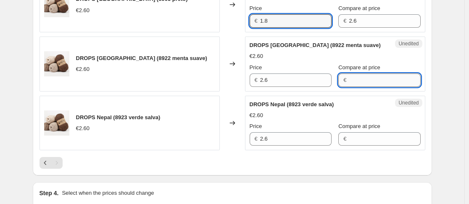
click at [377, 84] on input "Compare at price" at bounding box center [384, 79] width 71 height 13
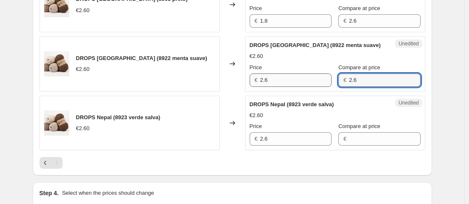
type input "2.6"
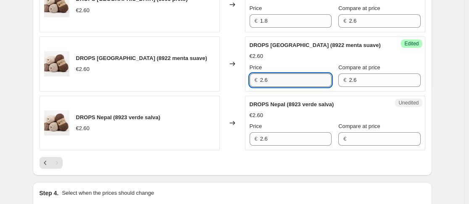
click at [320, 76] on input "2.6" at bounding box center [295, 79] width 71 height 13
type input "1.8"
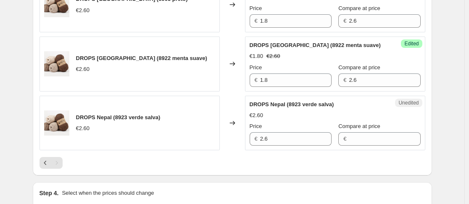
drag, startPoint x: 338, startPoint y: 128, endPoint x: 348, endPoint y: 135, distance: 12.6
click at [338, 128] on span "Compare at price" at bounding box center [359, 126] width 42 height 6
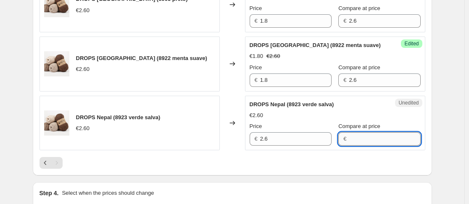
click at [349, 132] on input "Compare at price" at bounding box center [384, 138] width 71 height 13
click at [350, 136] on input "Compare at price" at bounding box center [384, 138] width 71 height 13
type input "2.6"
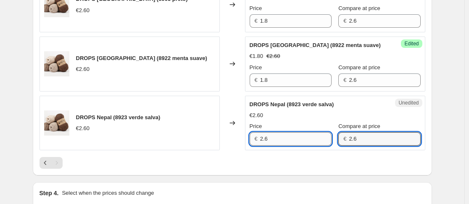
click at [288, 139] on input "2.6" at bounding box center [295, 138] width 71 height 13
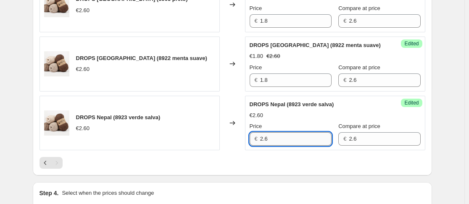
click at [288, 139] on input "2.6" at bounding box center [295, 138] width 71 height 13
type input "1.8"
click at [296, 160] on div at bounding box center [231, 163] width 385 height 12
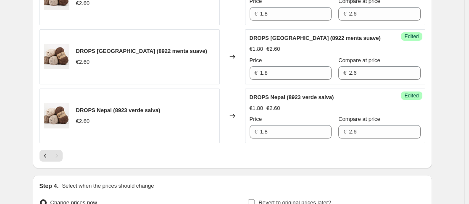
scroll to position [606, 0]
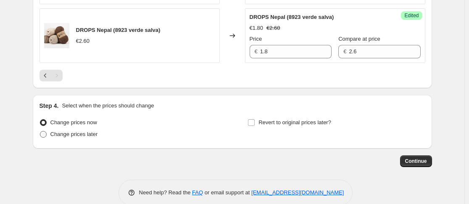
click at [72, 135] on span "Change prices later" at bounding box center [73, 134] width 47 height 6
click at [40, 131] on input "Change prices later" at bounding box center [40, 131] width 0 height 0
radio input "true"
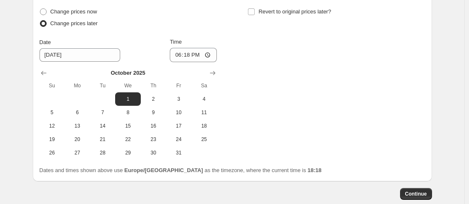
scroll to position [723, 0]
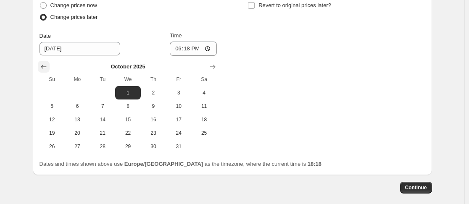
click at [50, 63] on button "Show previous month, September 2025" at bounding box center [44, 67] width 12 height 12
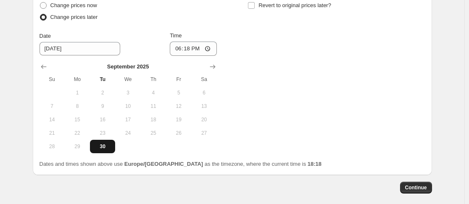
click at [105, 141] on button "30" at bounding box center [102, 146] width 25 height 13
type input "9/30/2025"
click at [189, 46] on input "18:18" at bounding box center [193, 49] width 47 height 14
type input "23:59"
click at [302, 103] on div "Change prices now Change prices later Date 9/30/2025 Time 23:59 September 2025 …" at bounding box center [231, 77] width 385 height 154
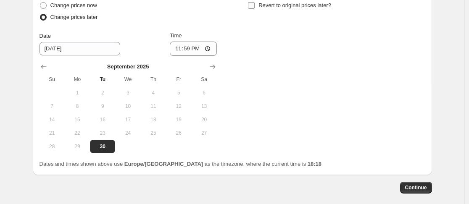
click at [286, 4] on span "Revert to original prices later?" at bounding box center [294, 5] width 73 height 6
click at [254, 4] on input "Revert to original prices later?" at bounding box center [251, 5] width 7 height 7
checkbox input "true"
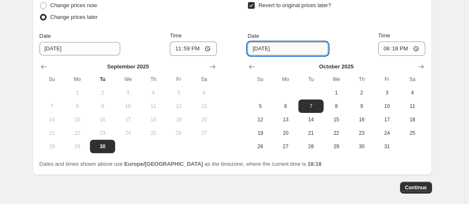
click at [281, 44] on input "10/7/2025" at bounding box center [287, 48] width 81 height 13
click at [420, 70] on icon "Show next month, November 2025" at bounding box center [421, 67] width 8 height 8
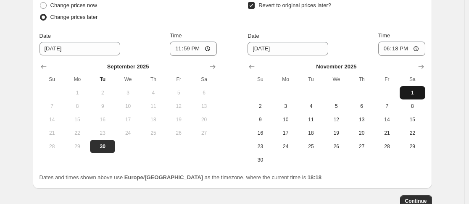
click at [411, 91] on span "1" at bounding box center [412, 92] width 18 height 7
type input "11/1/2025"
click at [399, 50] on input "18:18" at bounding box center [401, 49] width 47 height 14
type input "00:15"
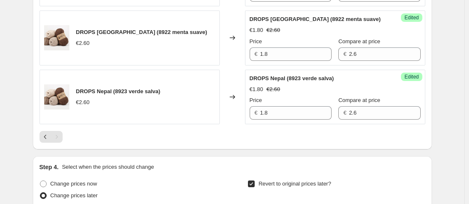
drag, startPoint x: 440, startPoint y: 115, endPoint x: 448, endPoint y: 128, distance: 15.1
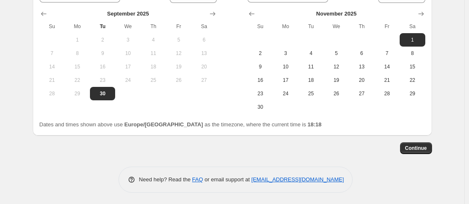
scroll to position [777, 0]
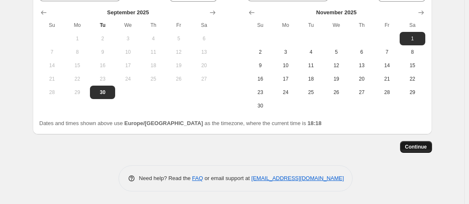
click at [427, 150] on span "Continue" at bounding box center [416, 147] width 22 height 7
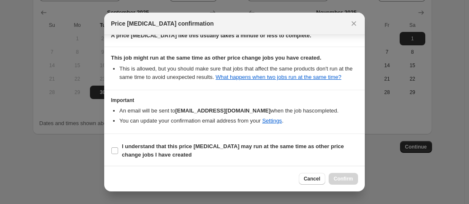
scroll to position [95, 0]
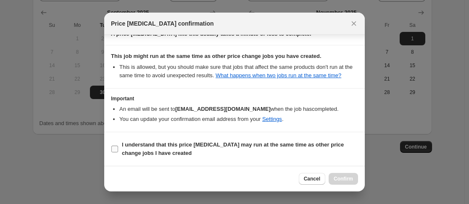
click at [229, 143] on b "I understand that this price change job may run at the same time as other price…" at bounding box center [233, 149] width 222 height 15
click at [118, 146] on input "I understand that this price change job may run at the same time as other price…" at bounding box center [114, 149] width 7 height 7
checkbox input "true"
click at [341, 180] on span "Confirm" at bounding box center [342, 179] width 19 height 7
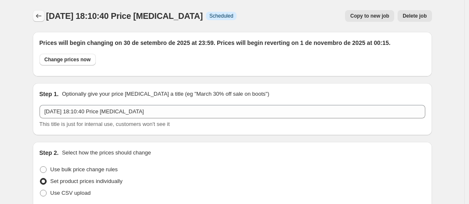
click at [41, 19] on icon "Price change jobs" at bounding box center [38, 16] width 8 height 8
